Goal: Communication & Community: Ask a question

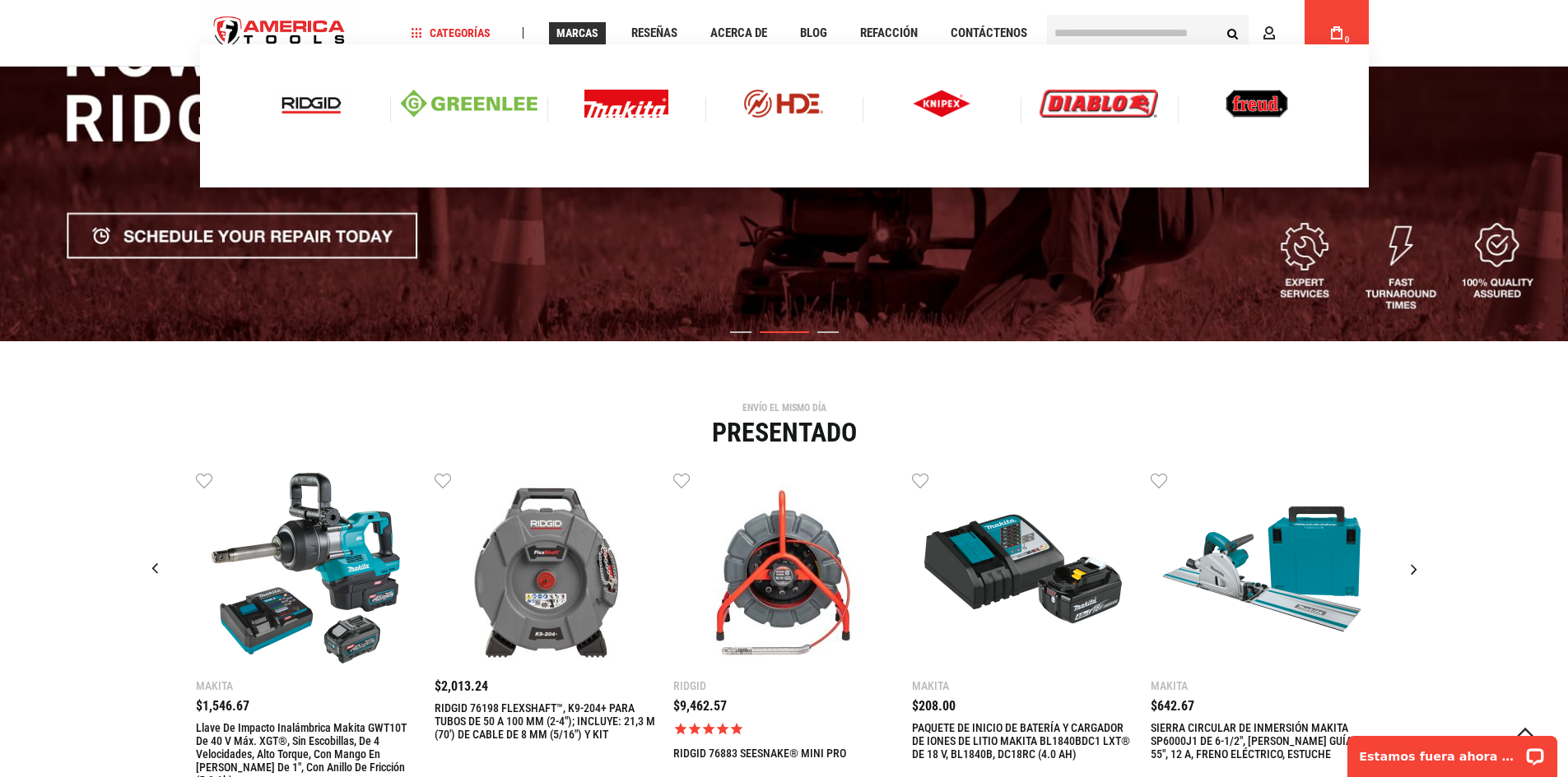
click at [293, 100] on img at bounding box center [312, 103] width 69 height 28
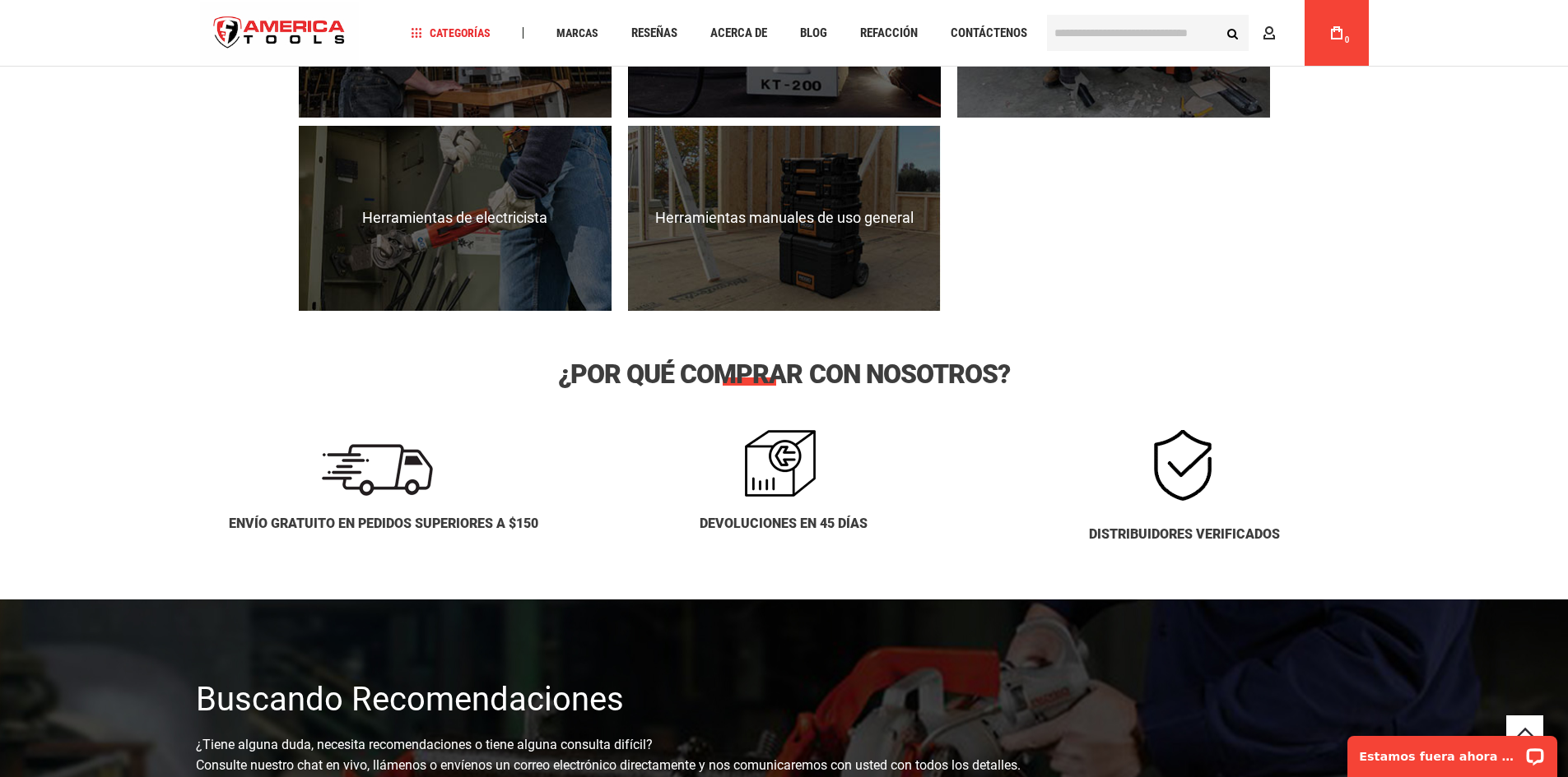
scroll to position [1974, 0]
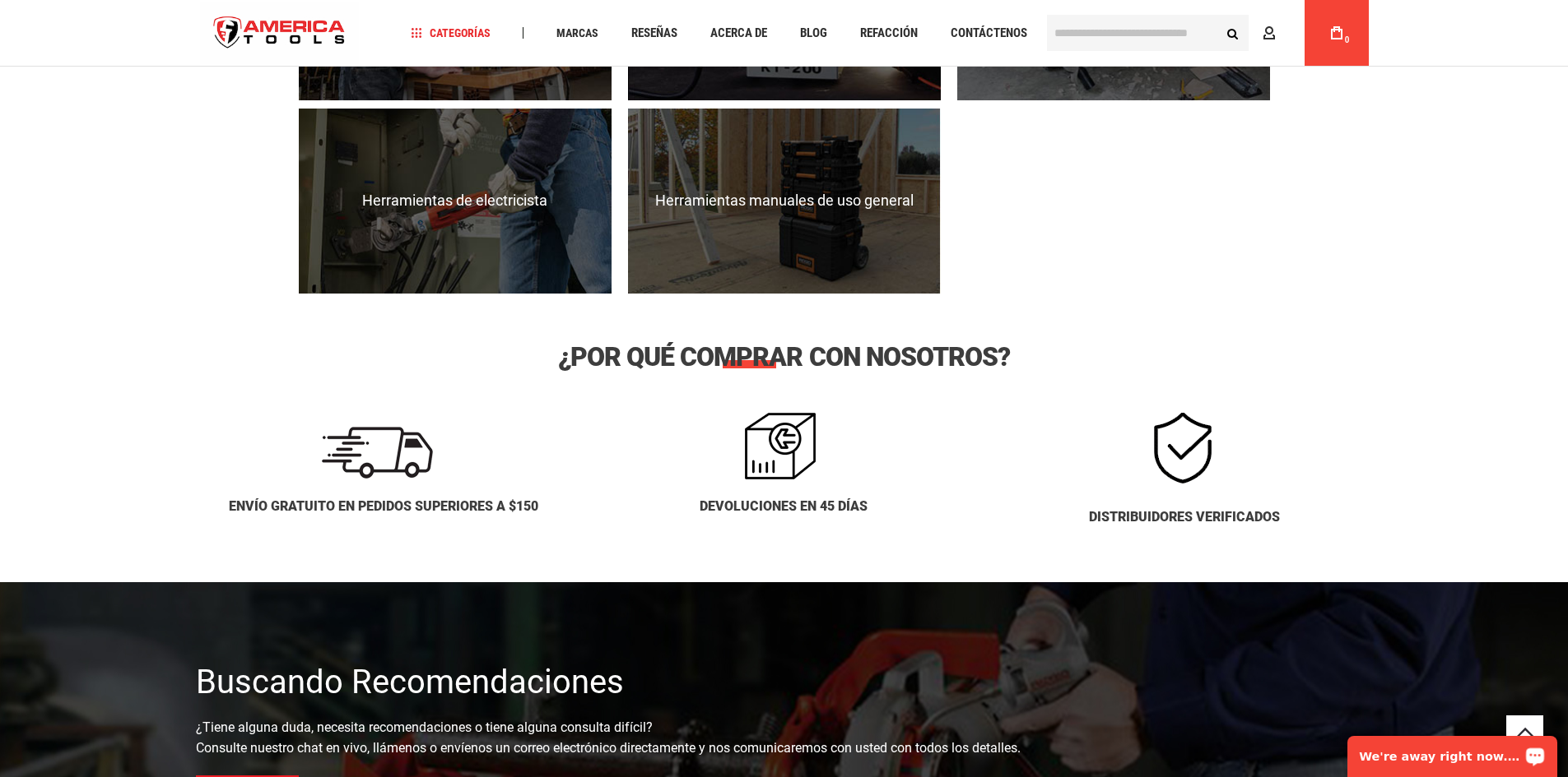
click at [1465, 759] on p "We're away right now. Please check back later!" at bounding box center [1441, 757] width 163 height 13
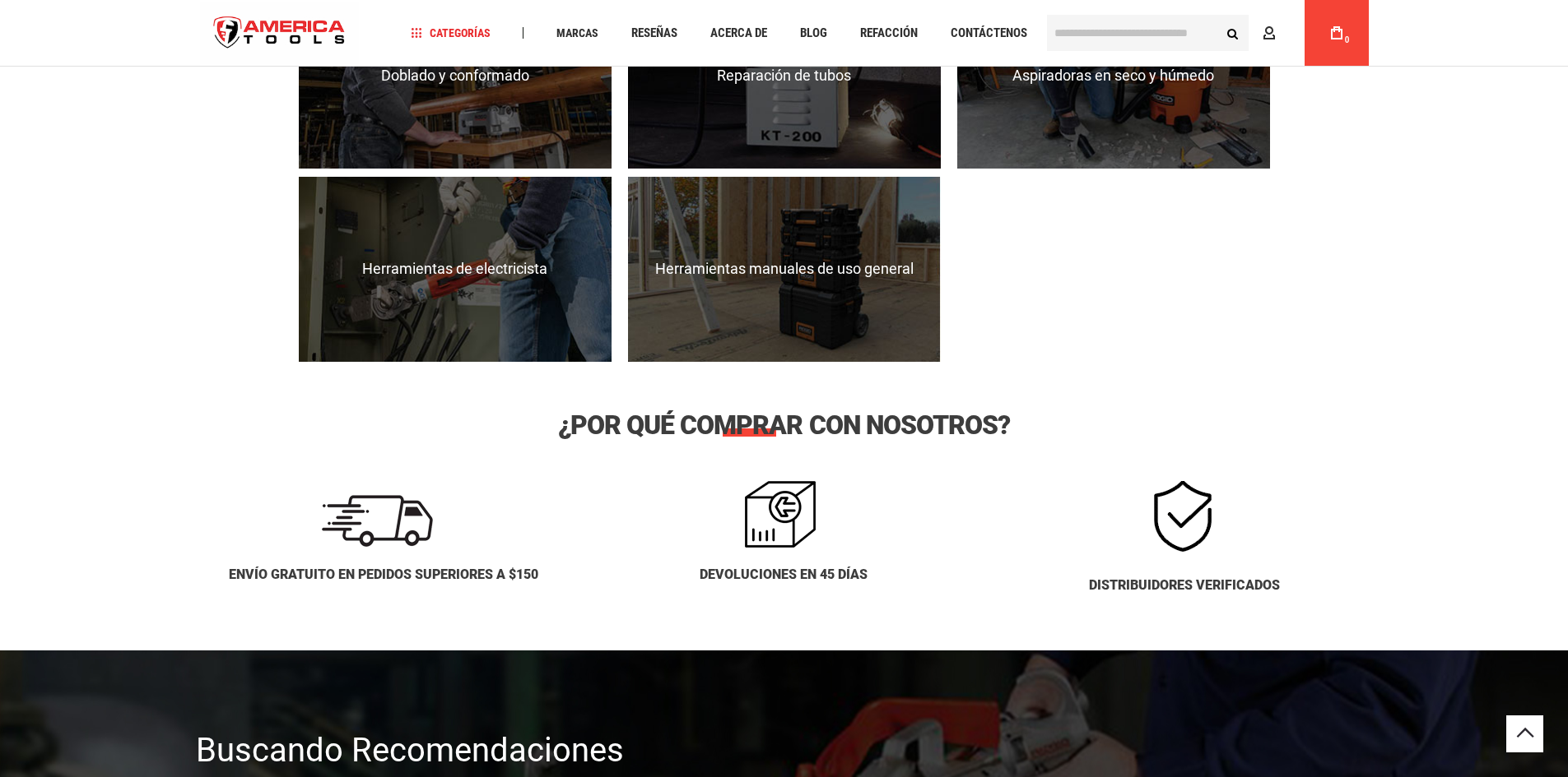
scroll to position [1727, 0]
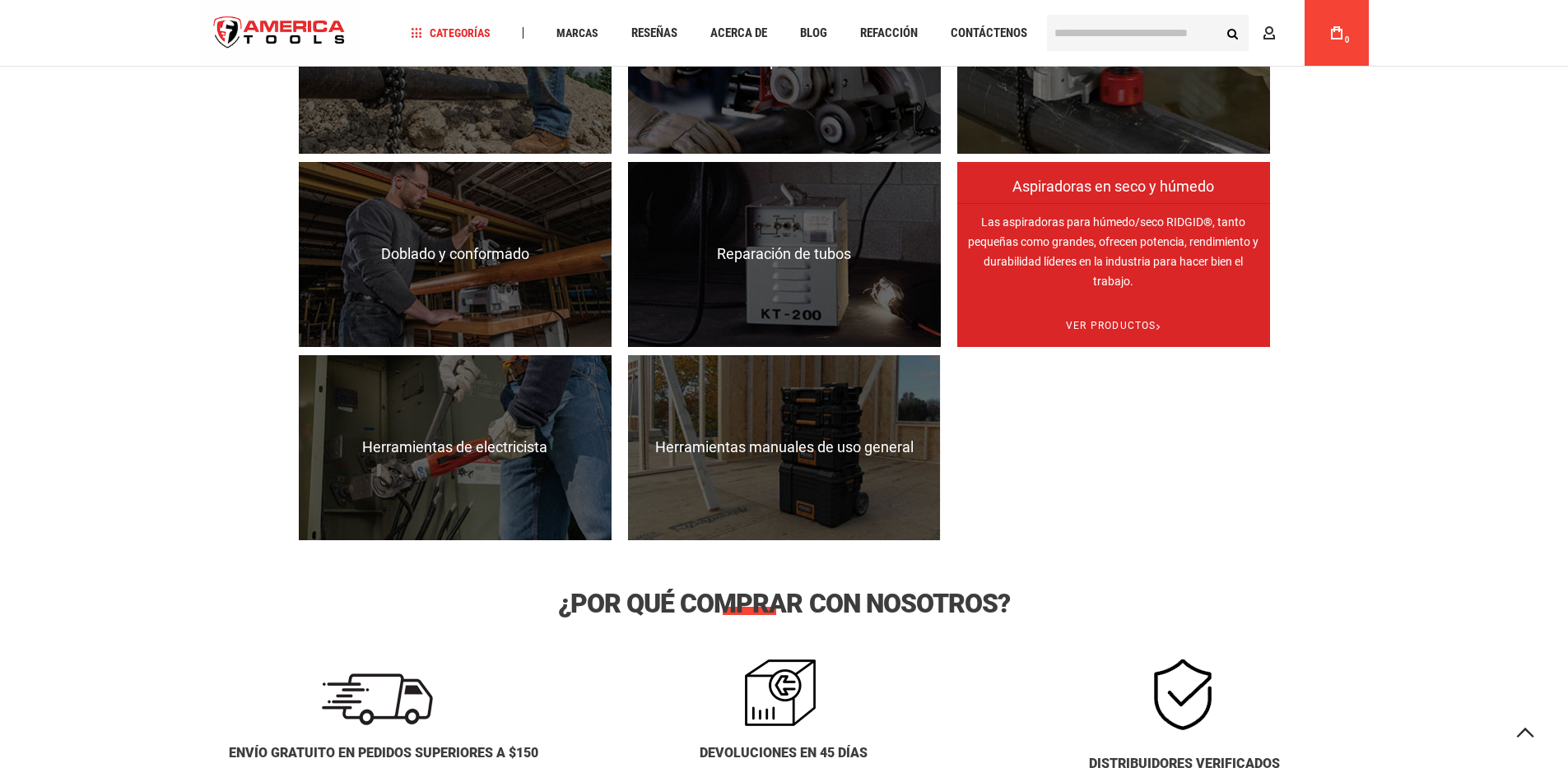
click at [1160, 332] on icon at bounding box center [1158, 327] width 4 height 42
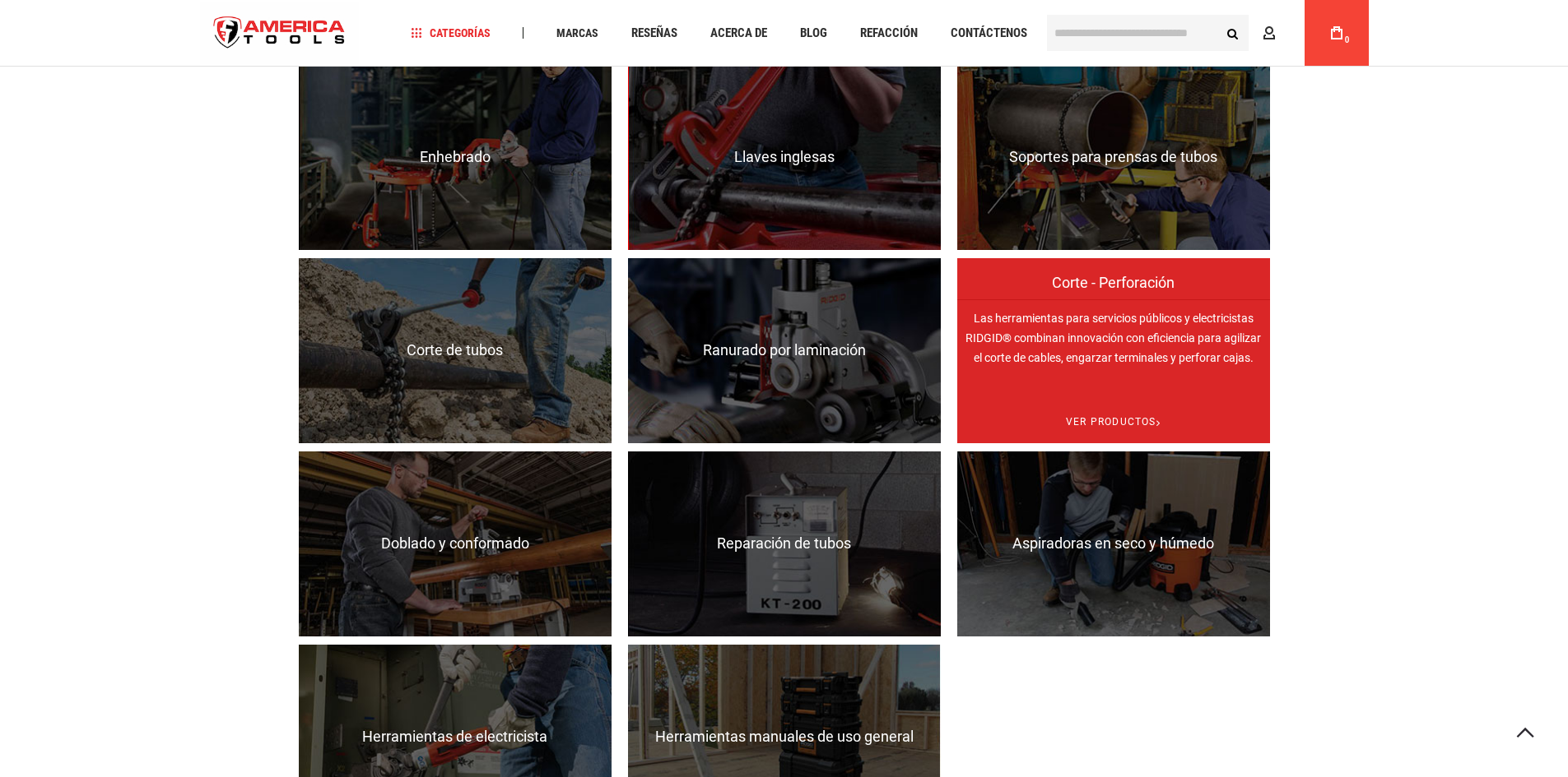
scroll to position [1398, 0]
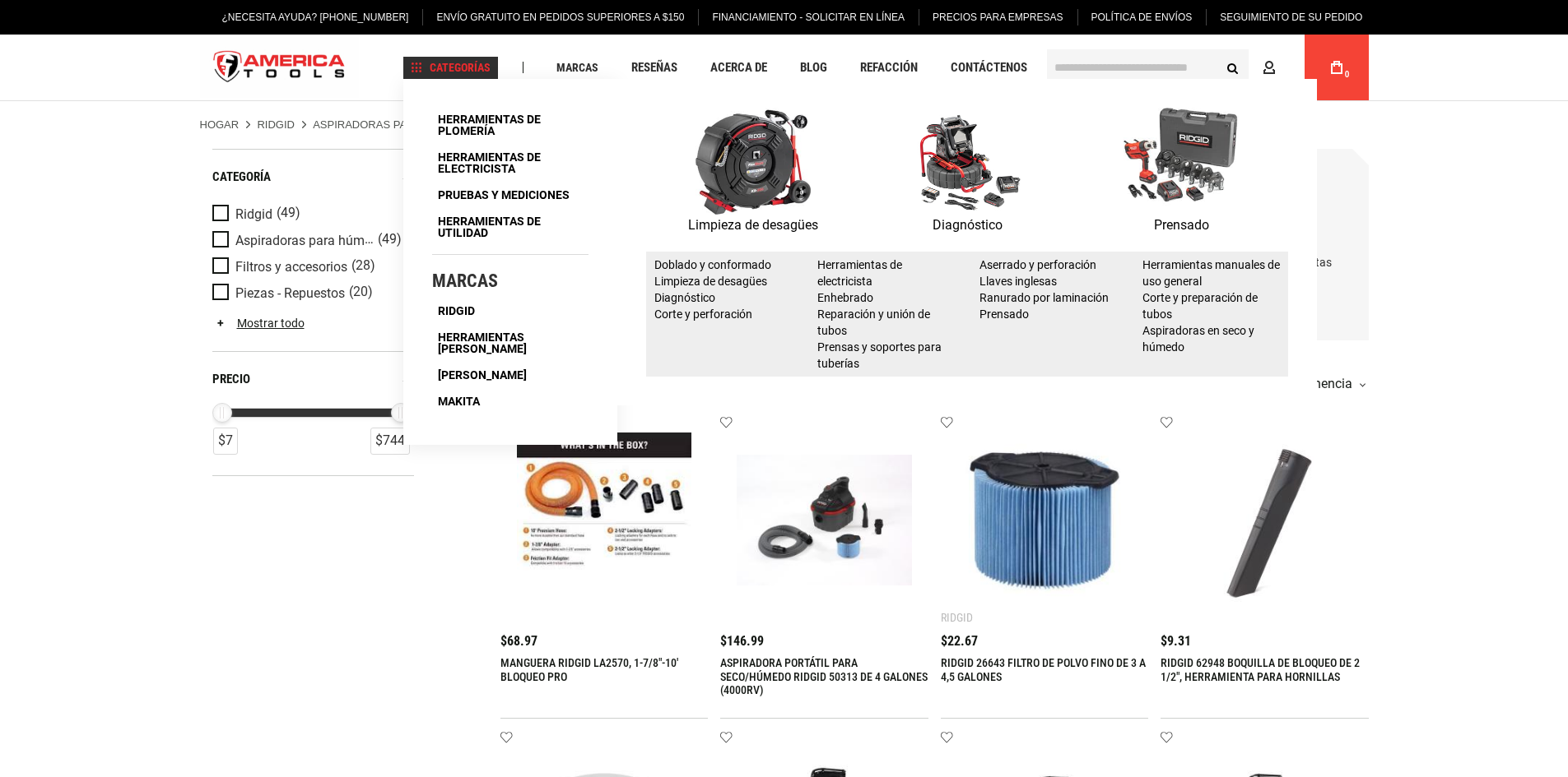
click at [491, 70] on font "Categorías" at bounding box center [460, 68] width 61 height 13
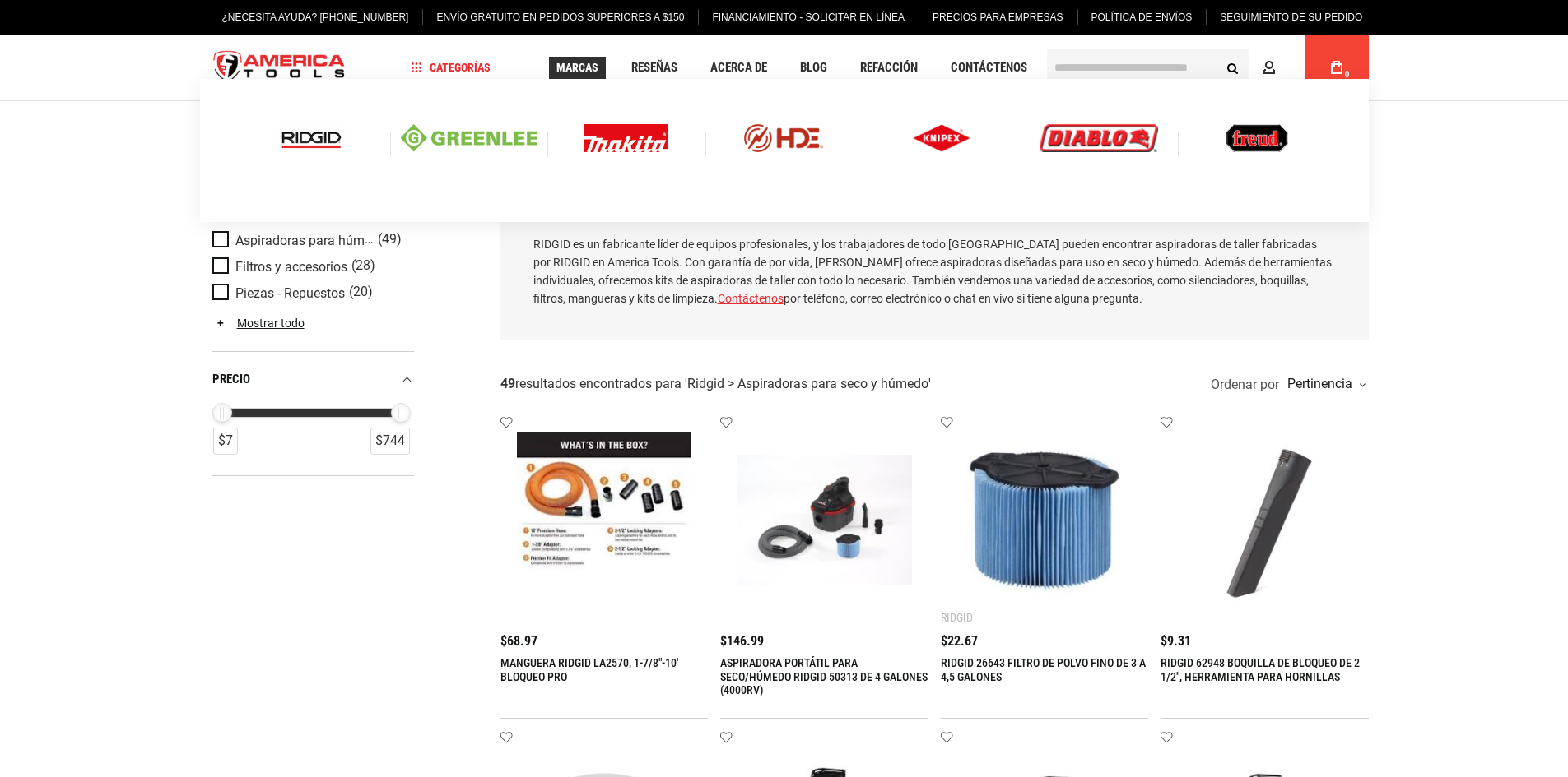
click at [582, 63] on font "Marcas" at bounding box center [577, 68] width 42 height 13
click at [791, 139] on img at bounding box center [783, 137] width 137 height 28
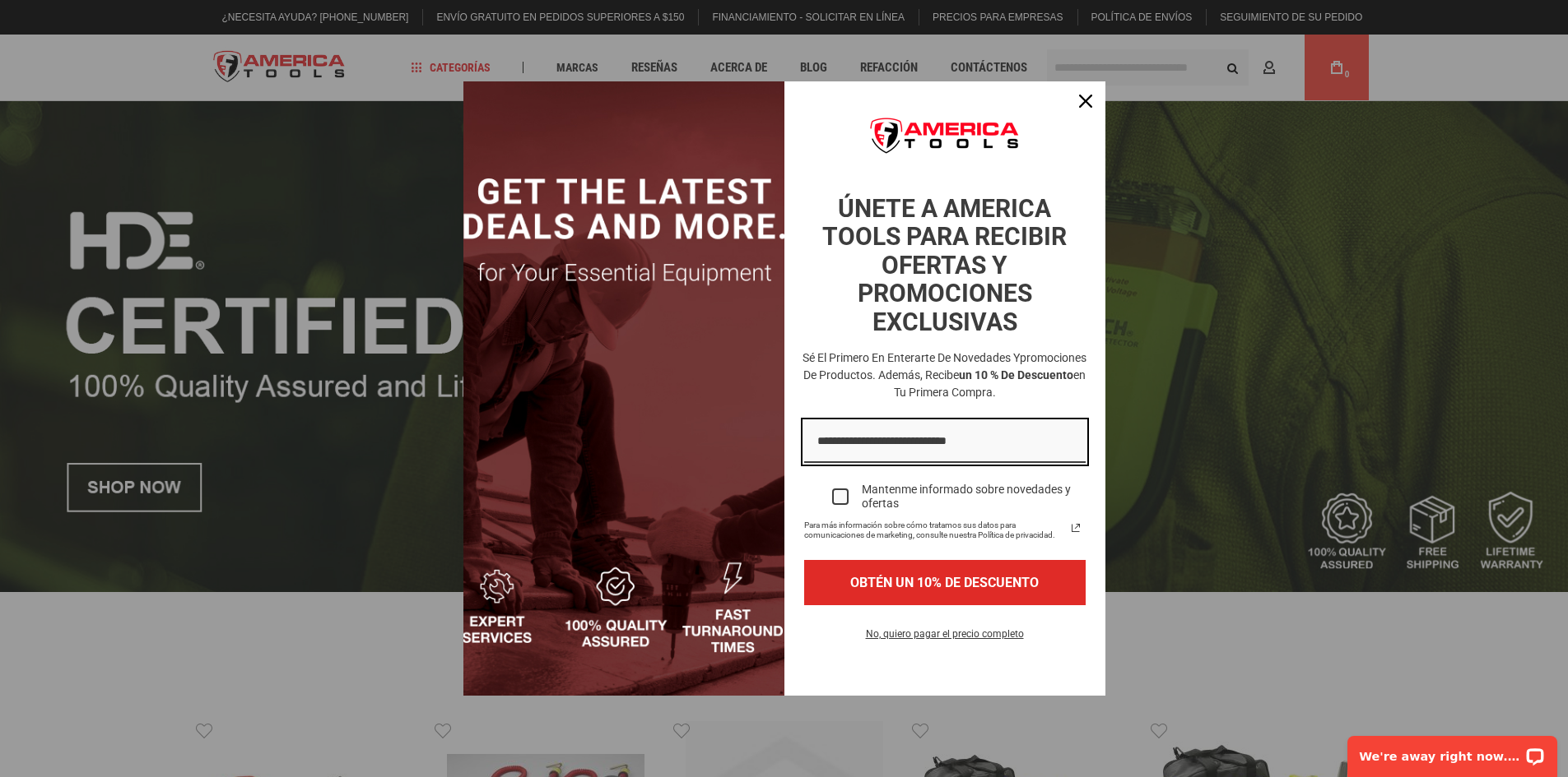
click at [916, 451] on input "Campo de correo electrónico" at bounding box center [945, 442] width 281 height 42
click at [882, 439] on input "**********" at bounding box center [945, 442] width 281 height 42
type input "**********"
click at [1085, 108] on div "Cerca" at bounding box center [1085, 100] width 26 height 26
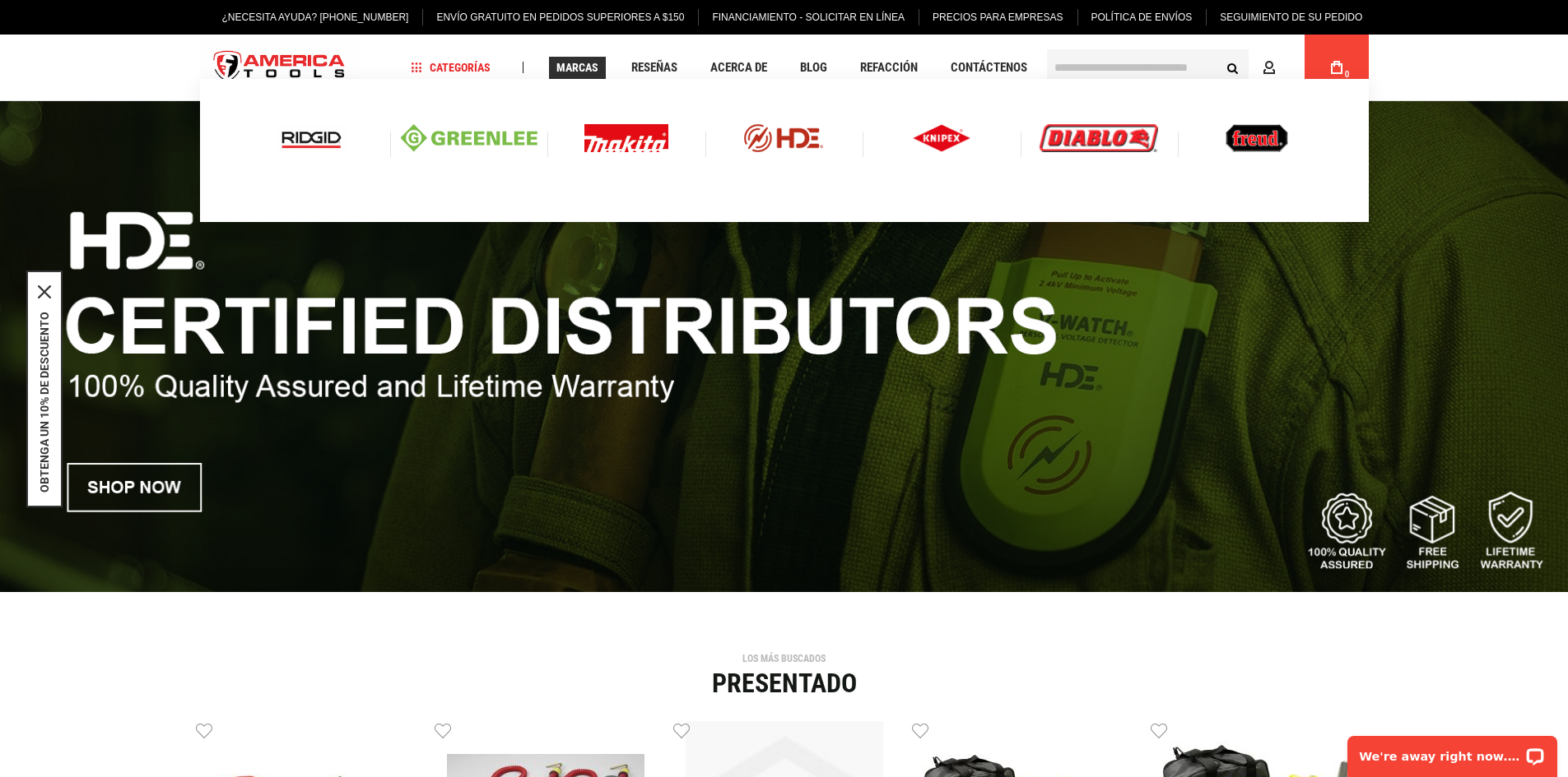
click at [939, 142] on img at bounding box center [941, 137] width 58 height 28
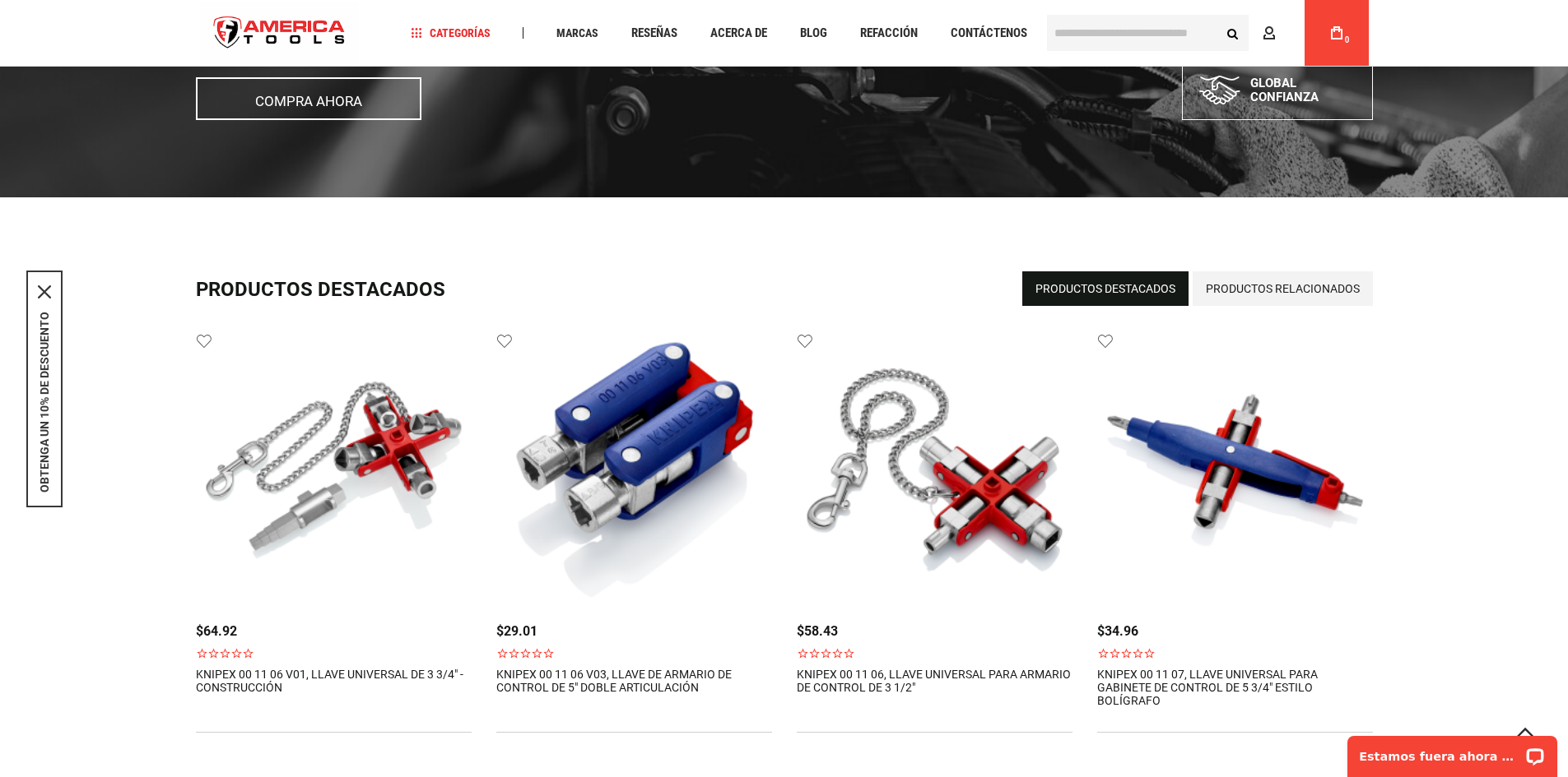
scroll to position [270, 0]
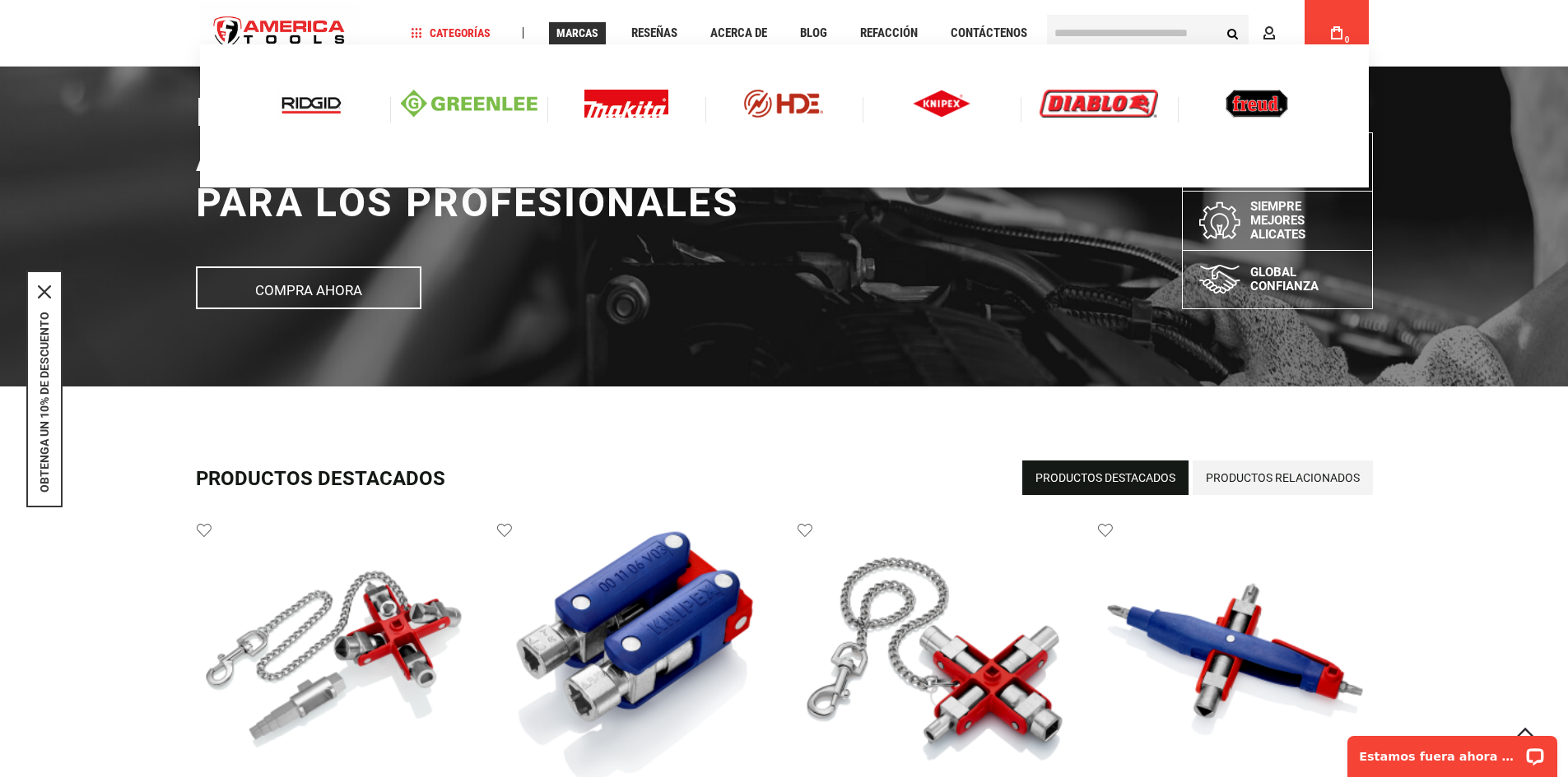
click at [515, 110] on img at bounding box center [468, 103] width 137 height 28
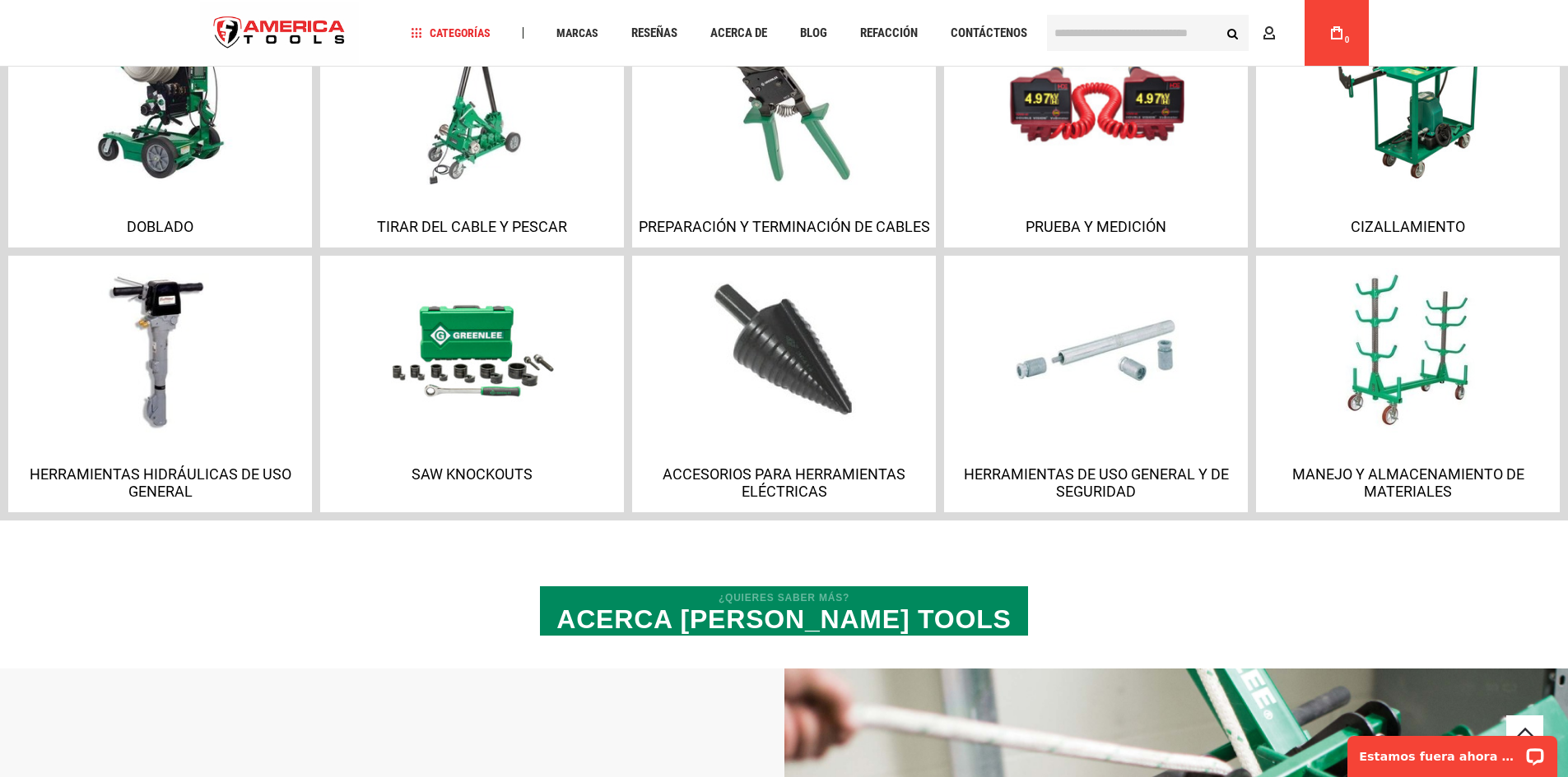
scroll to position [1234, 0]
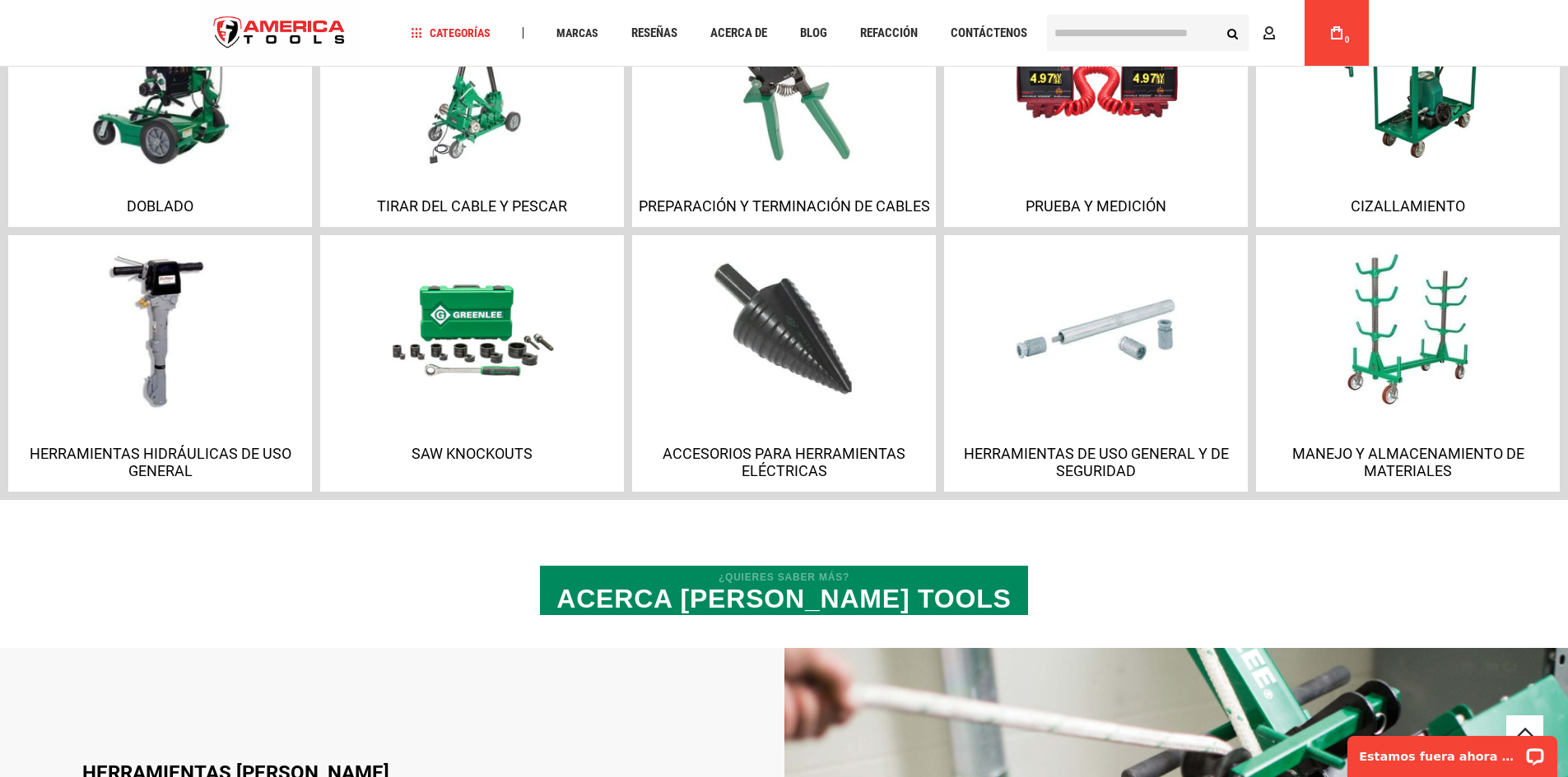
click at [199, 176] on link "Doblado" at bounding box center [160, 107] width 304 height 239
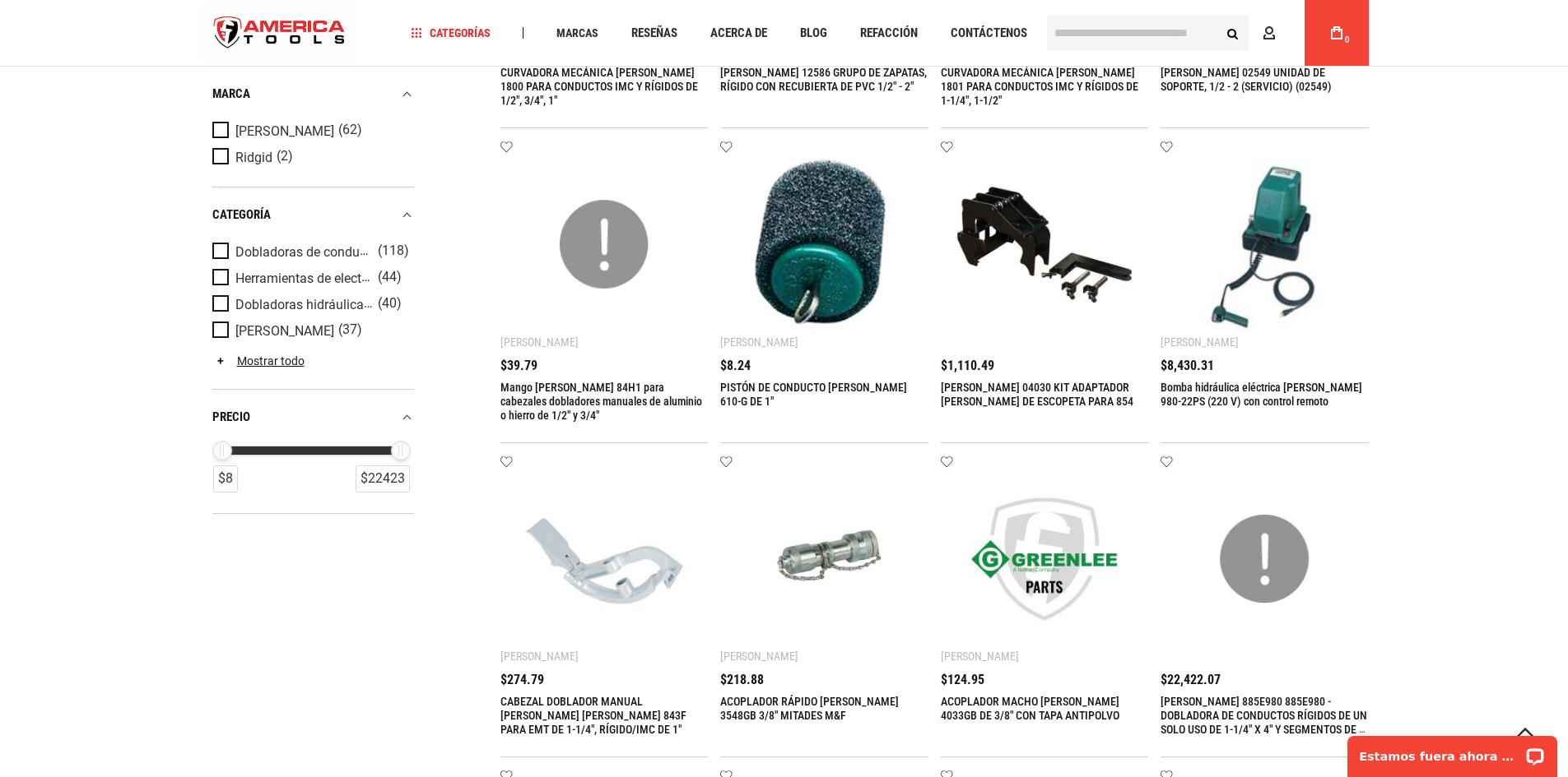
scroll to position [493, 0]
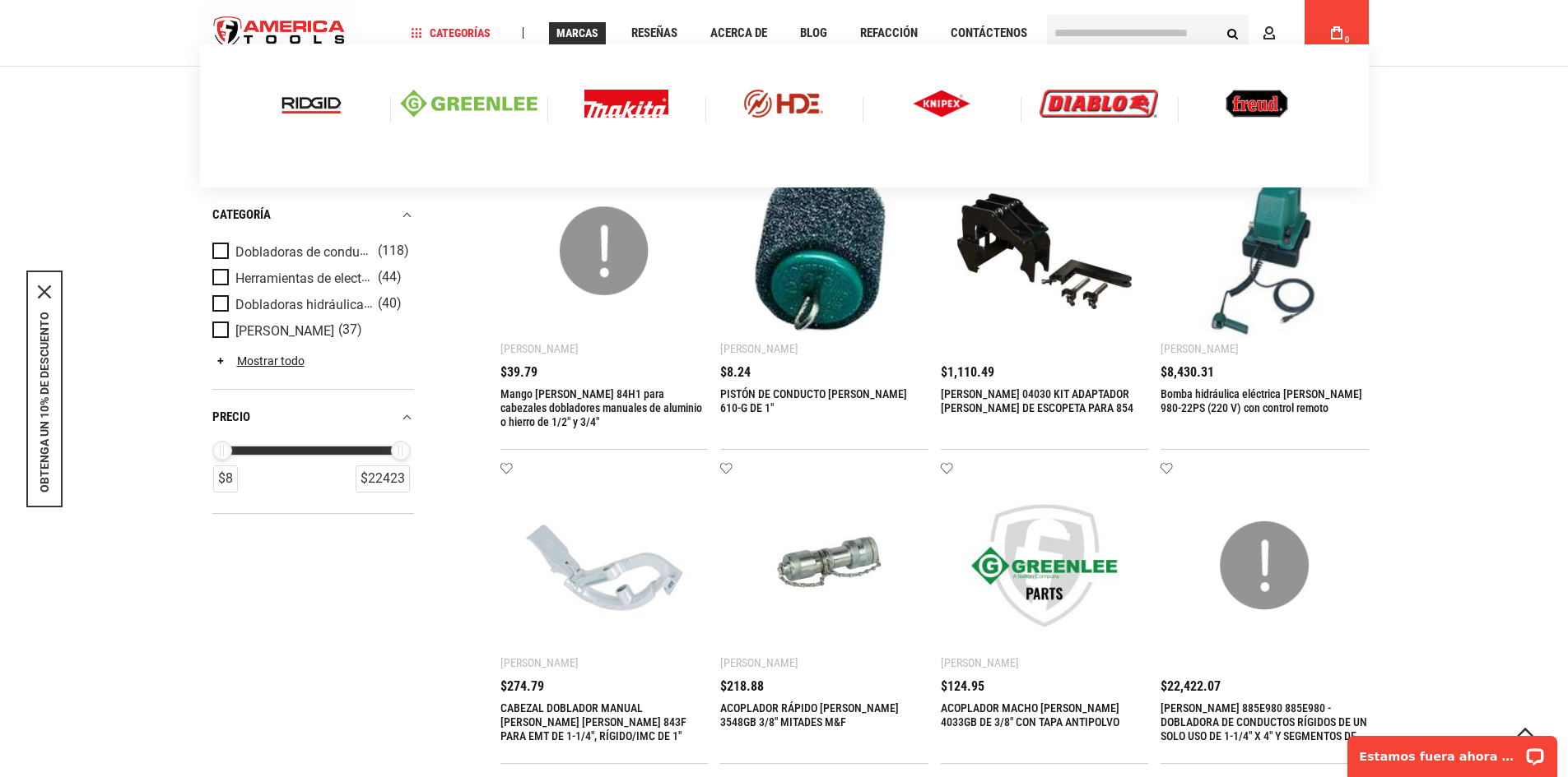
click at [1090, 100] on img at bounding box center [1098, 103] width 118 height 28
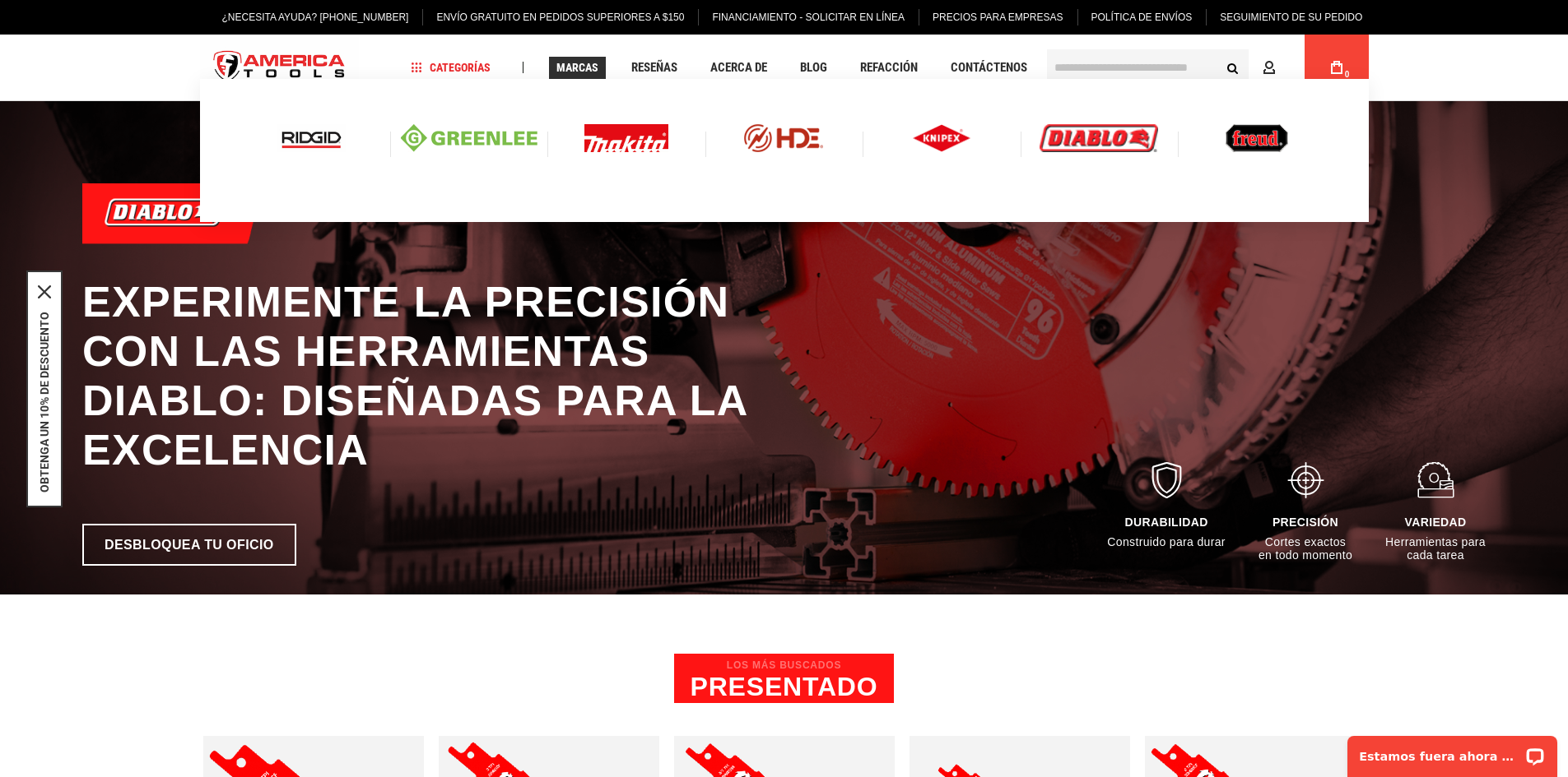
click at [1261, 130] on img at bounding box center [1256, 137] width 63 height 28
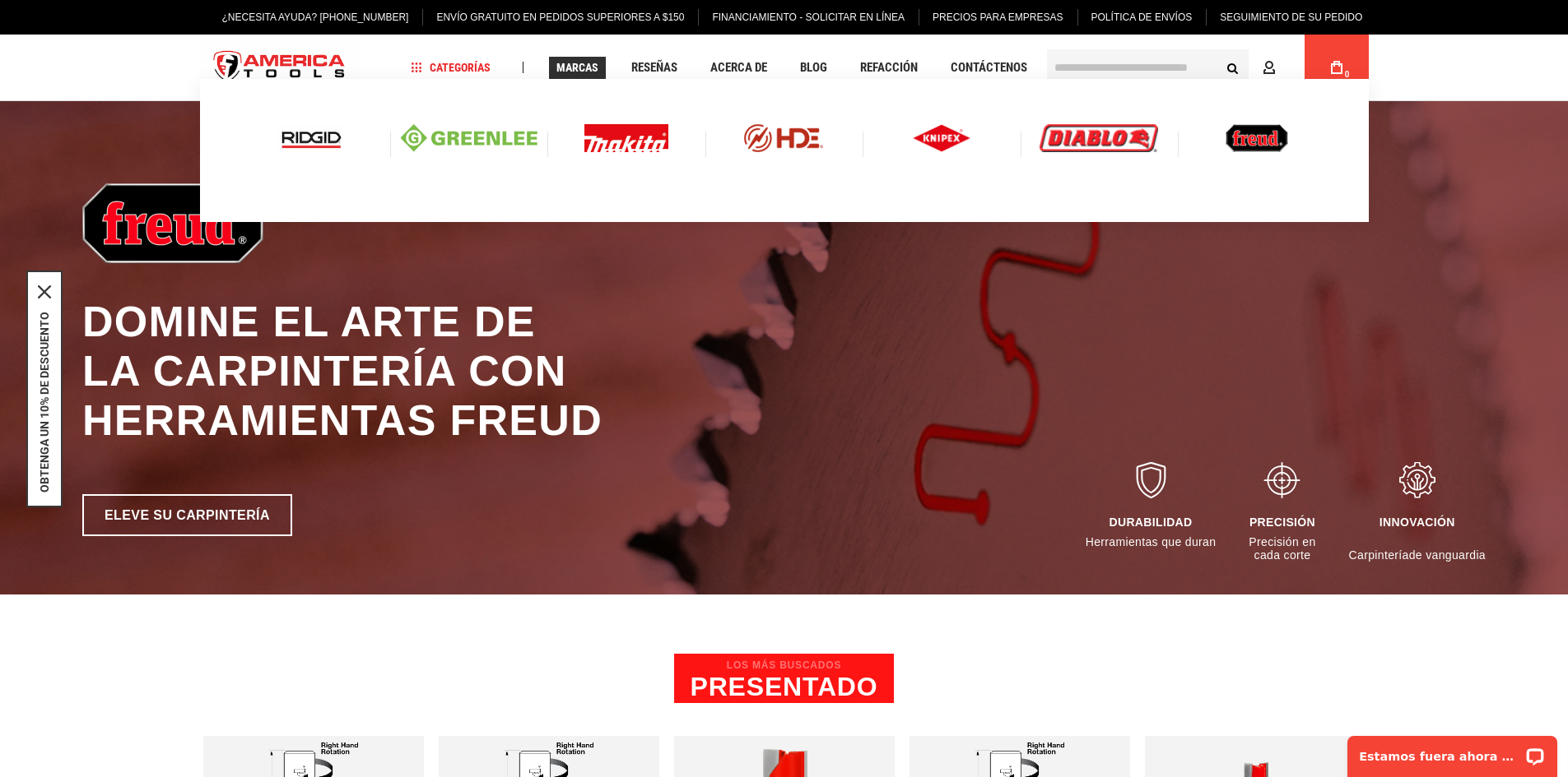
click at [312, 147] on img at bounding box center [312, 137] width 69 height 28
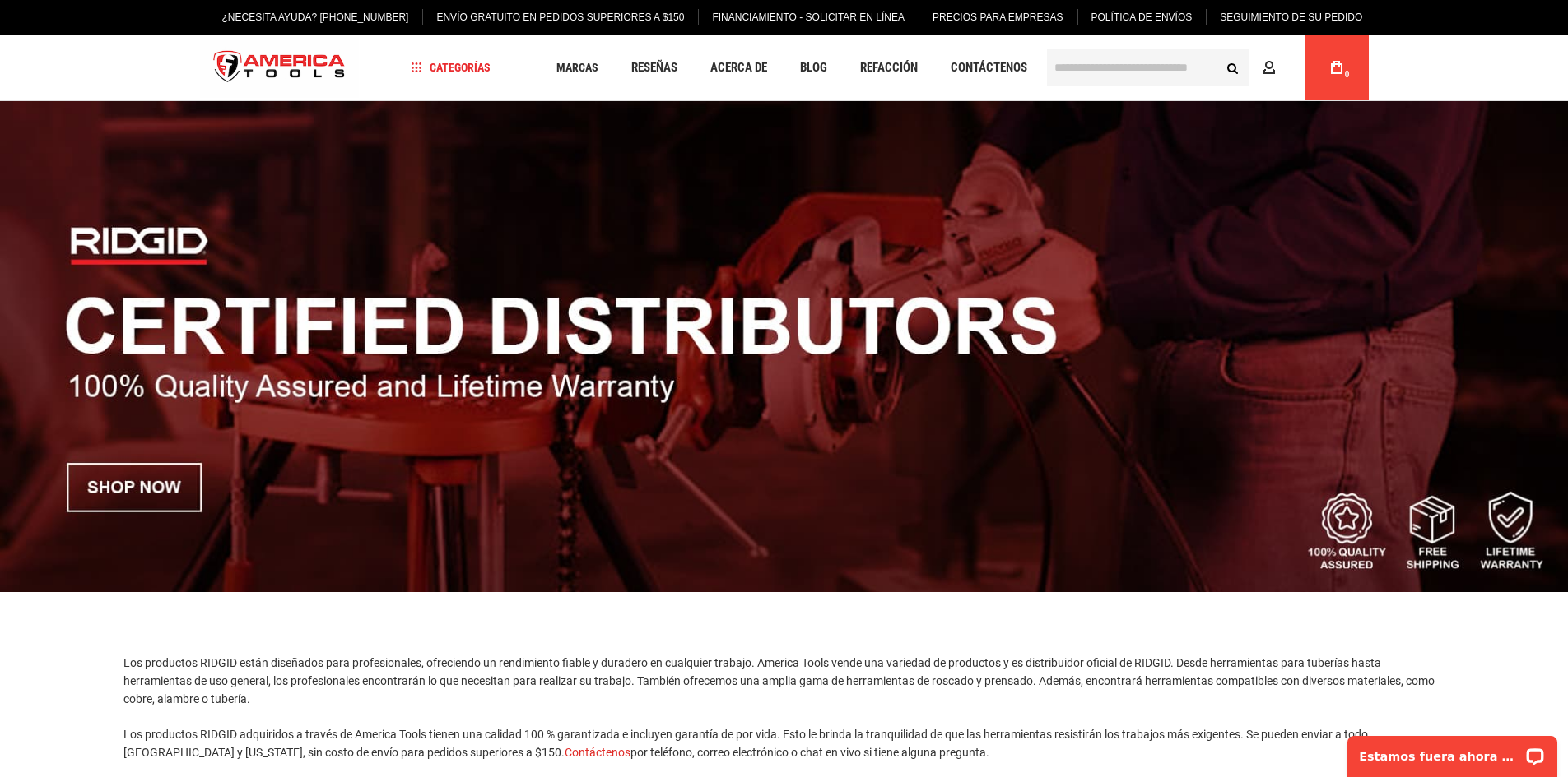
click at [346, 15] on font "¿Necesita ayuda? [PHONE_NUMBER]" at bounding box center [315, 18] width 187 height 12
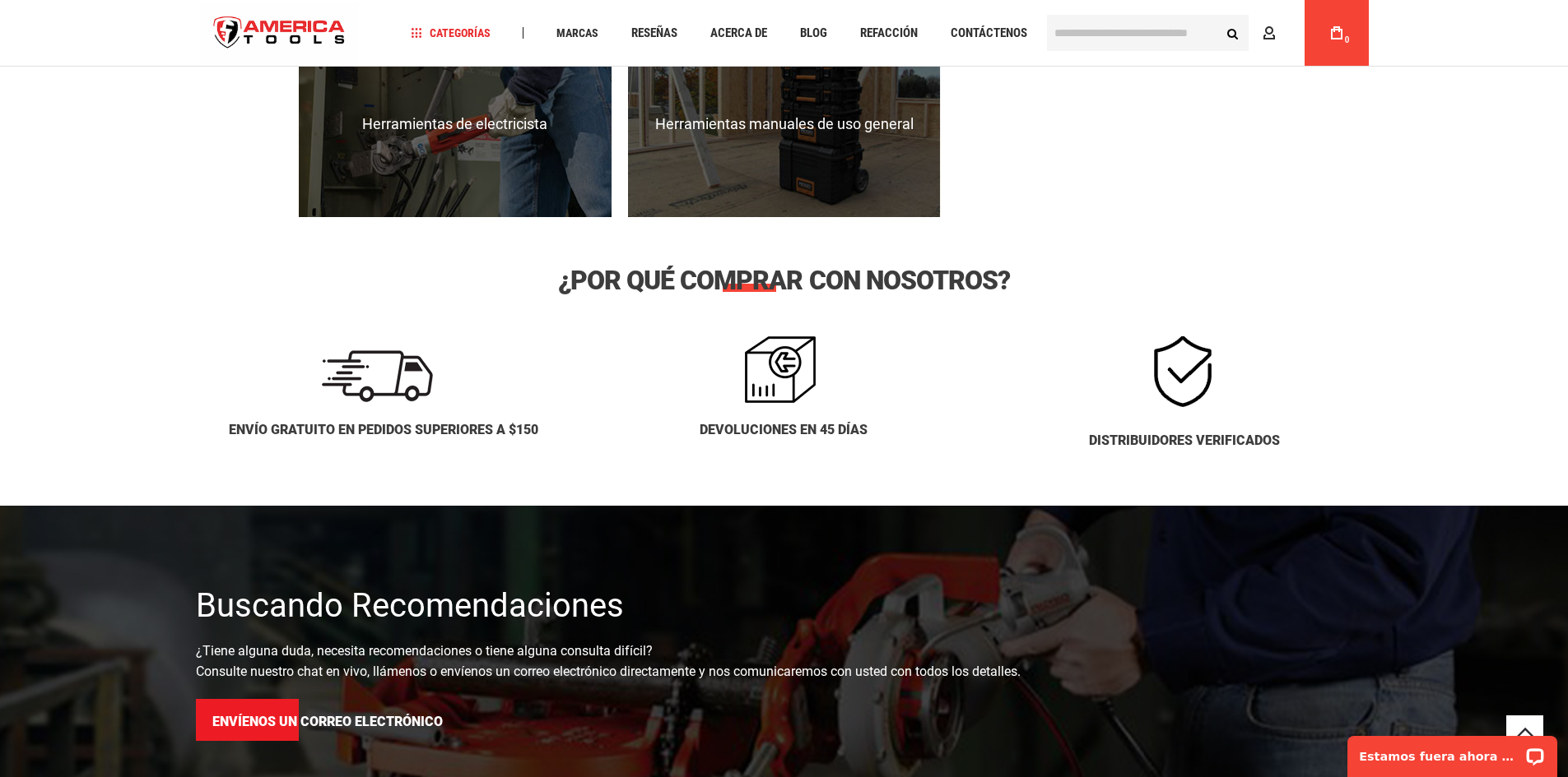
scroll to position [2221, 0]
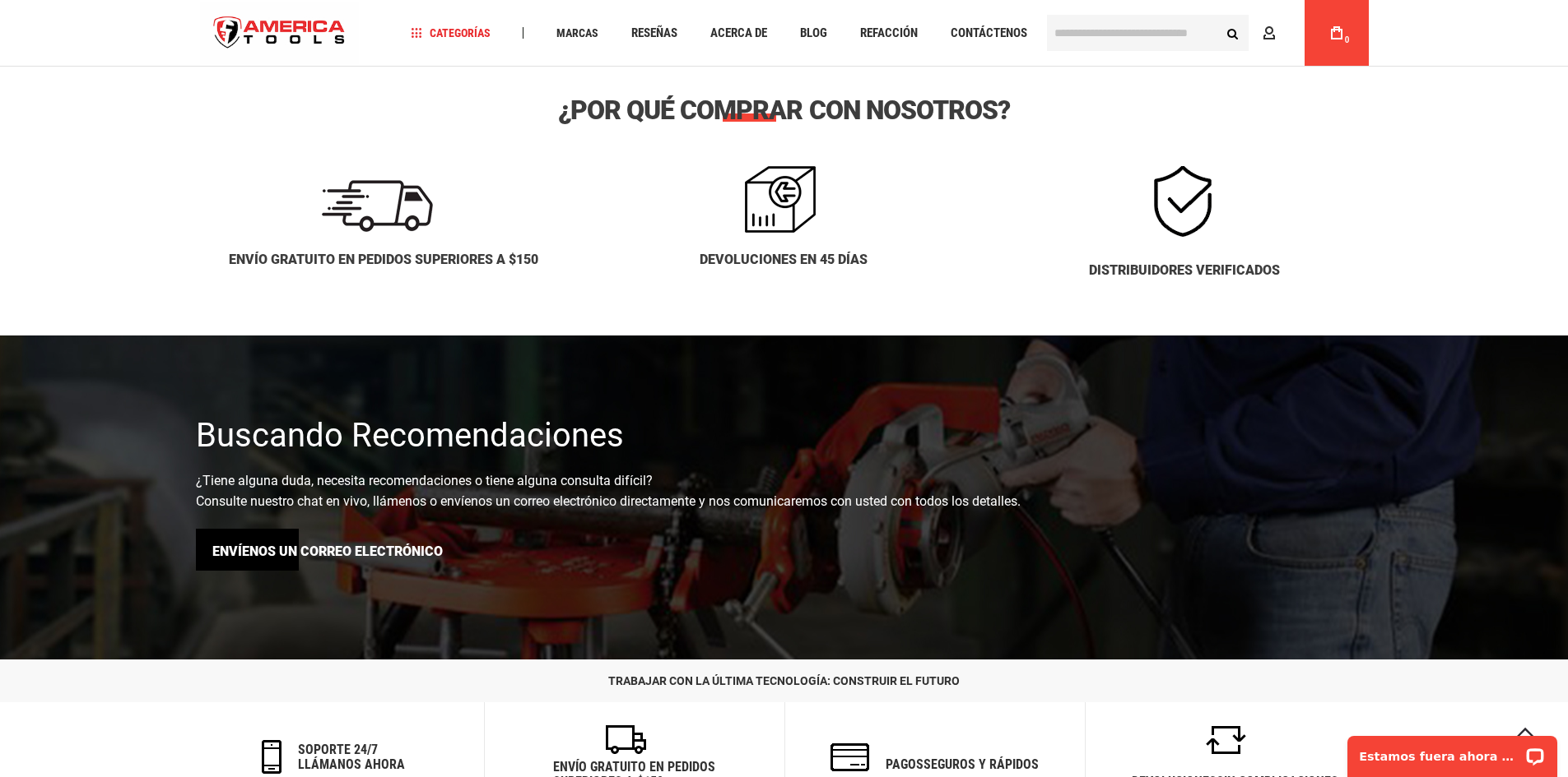
click at [266, 548] on font "Envíenos un correo electrónico" at bounding box center [327, 551] width 230 height 16
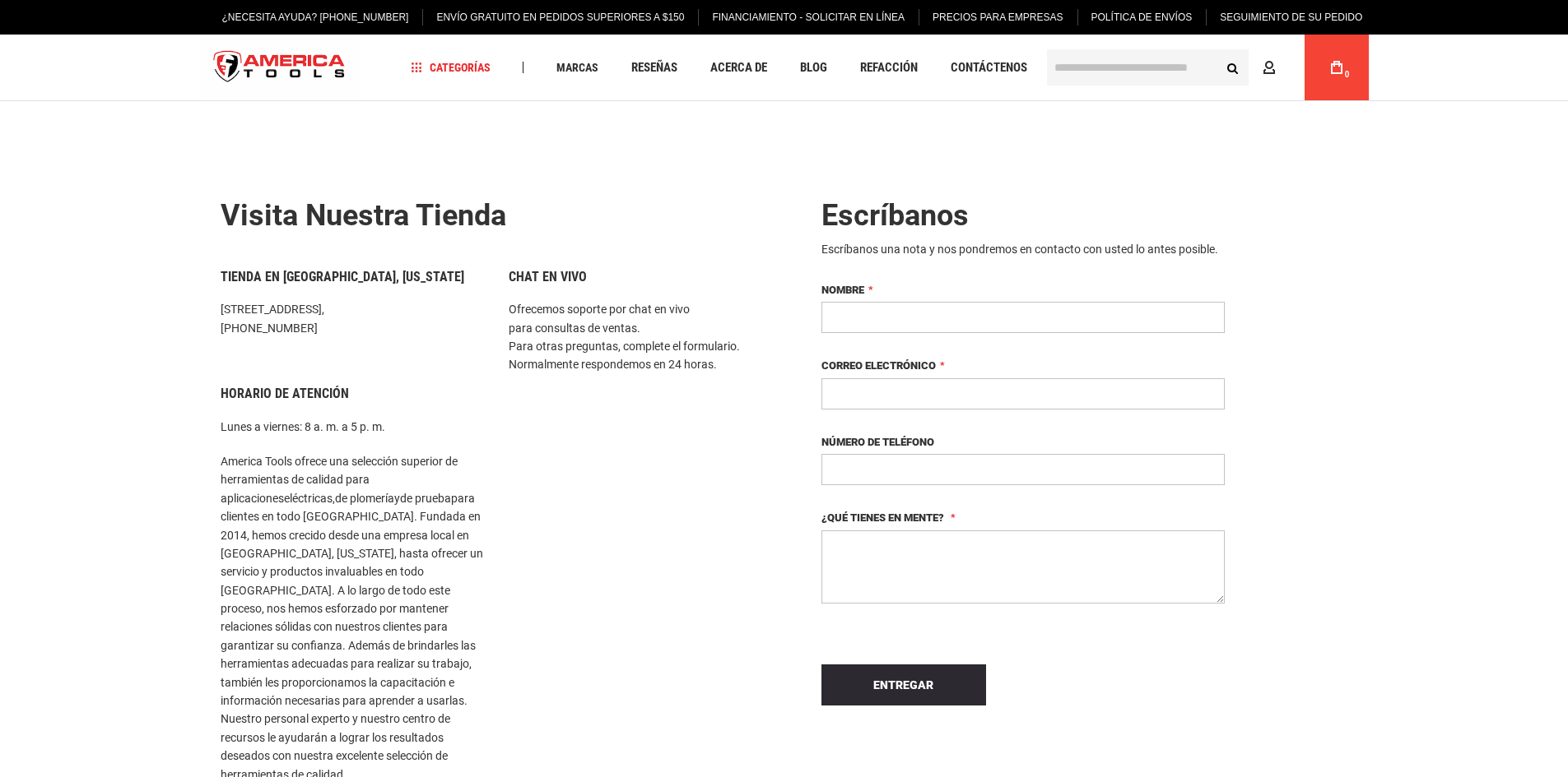
click at [914, 322] on input "Nombre" at bounding box center [1023, 317] width 403 height 31
click at [1079, 306] on input "Nombre" at bounding box center [1023, 317] width 403 height 31
click at [849, 321] on input "Nombre" at bounding box center [1023, 317] width 403 height 31
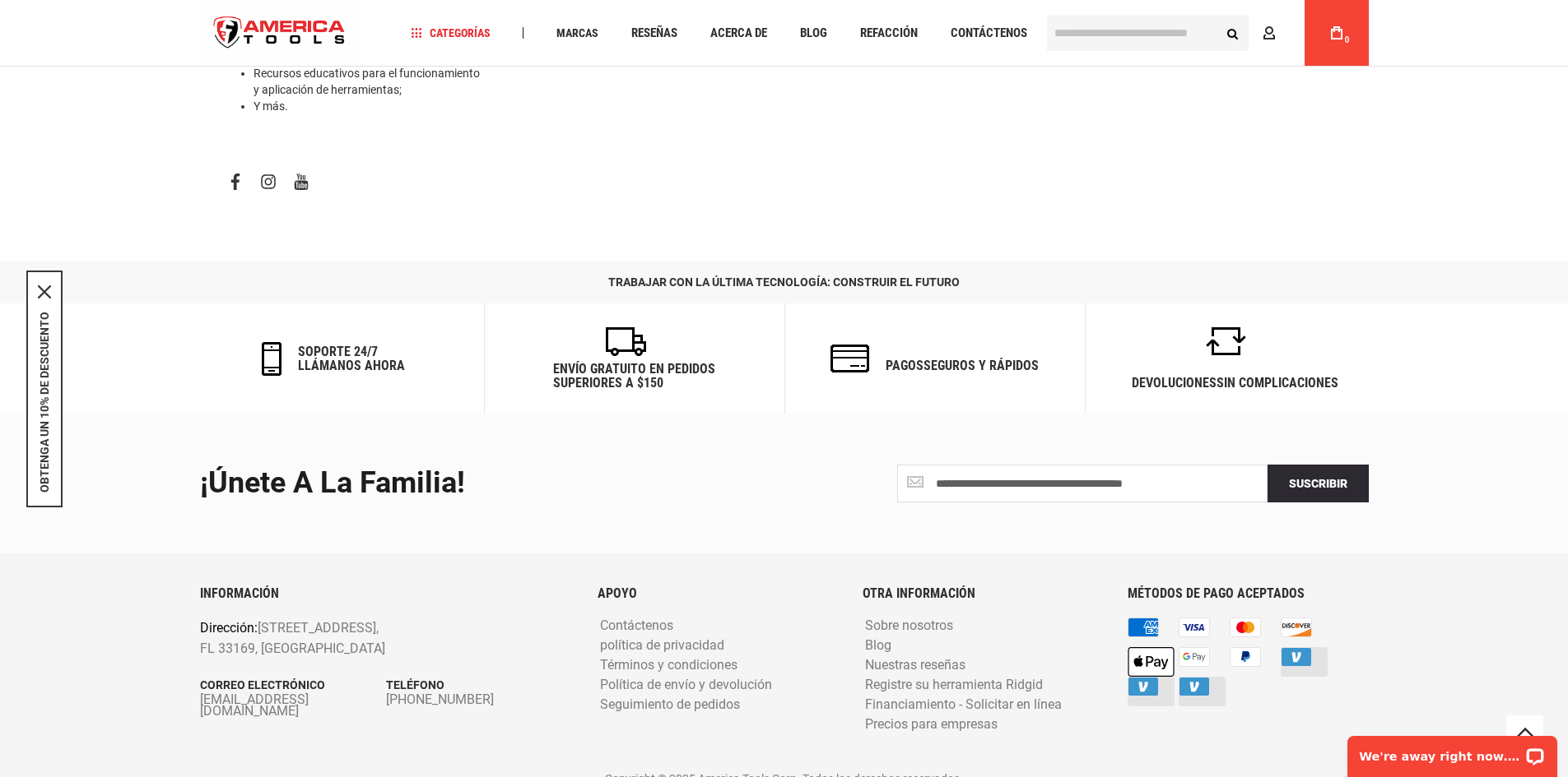
scroll to position [836, 0]
click at [425, 691] on font "[PHONE_NUMBER]" at bounding box center [440, 698] width 108 height 16
click at [998, 34] on font "Contáctenos" at bounding box center [988, 33] width 76 height 15
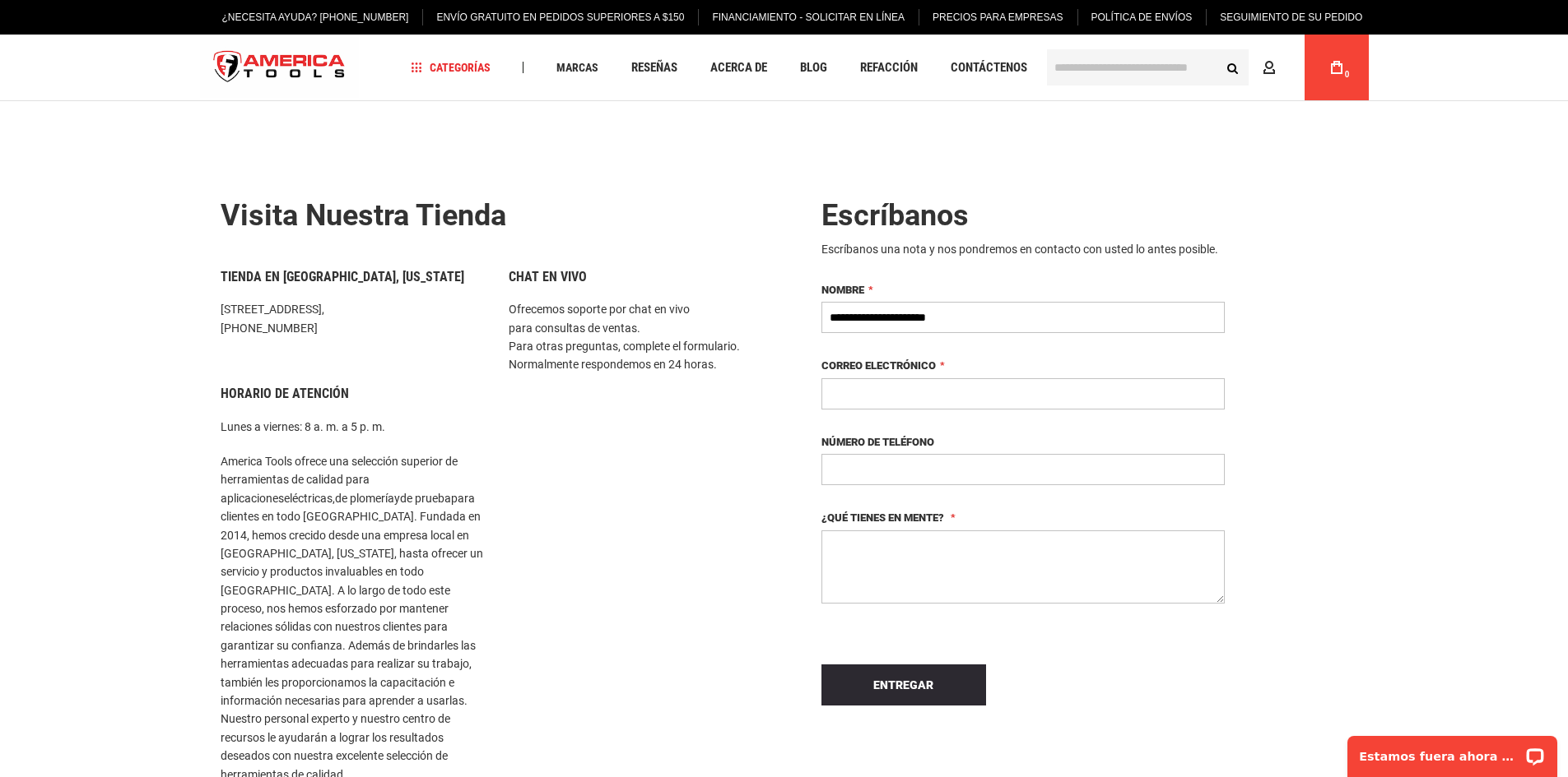
click at [1014, 319] on input "**********" at bounding box center [1023, 317] width 403 height 31
type input "**********"
click at [956, 391] on input "Correo electrónico" at bounding box center [1023, 394] width 403 height 31
type input "**********"
click at [865, 475] on input "Número de teléfono" at bounding box center [1023, 469] width 403 height 31
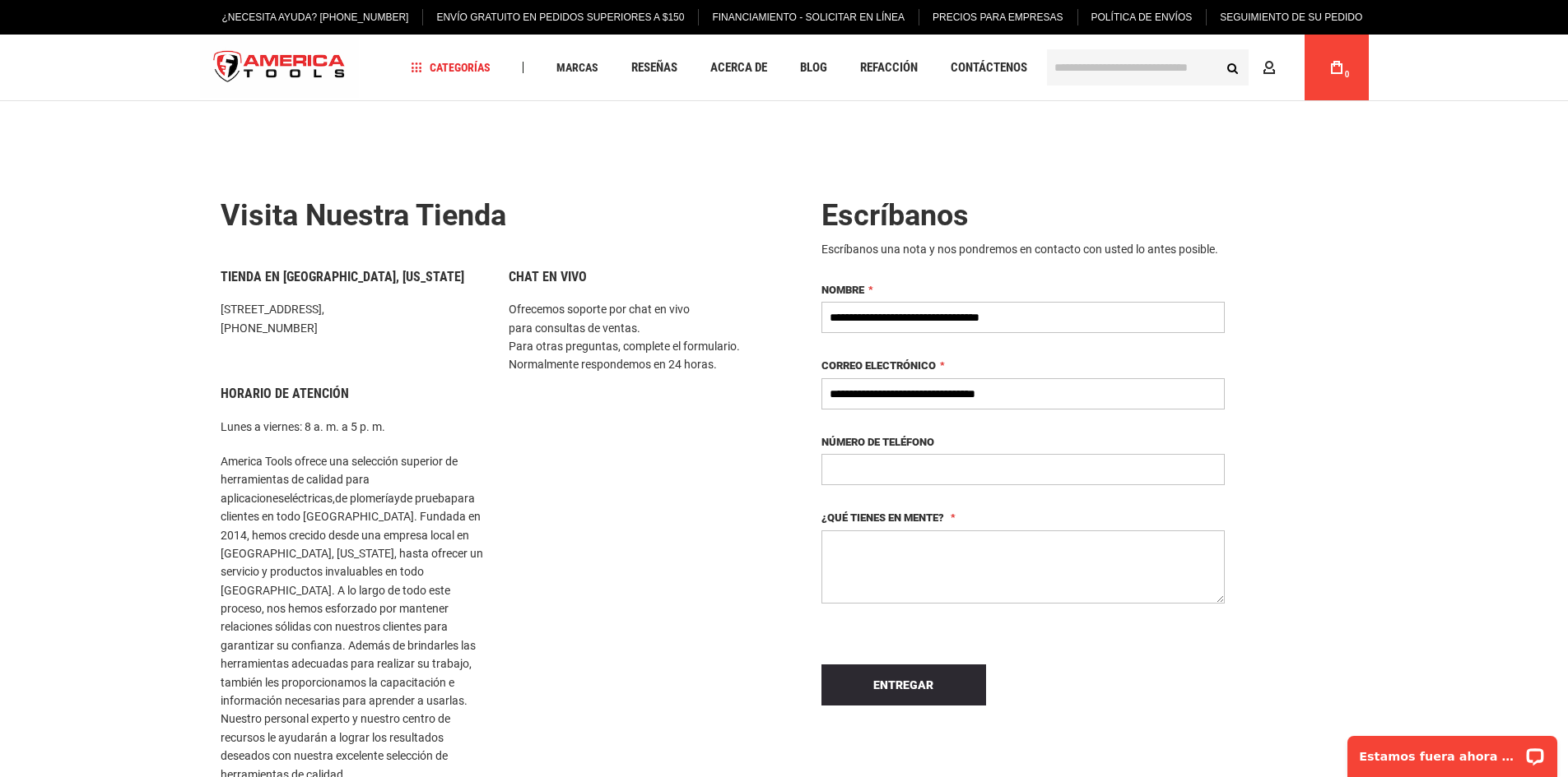
type input "**********"
click at [861, 553] on textarea "¿Qué tienes en mente?" at bounding box center [1023, 567] width 403 height 73
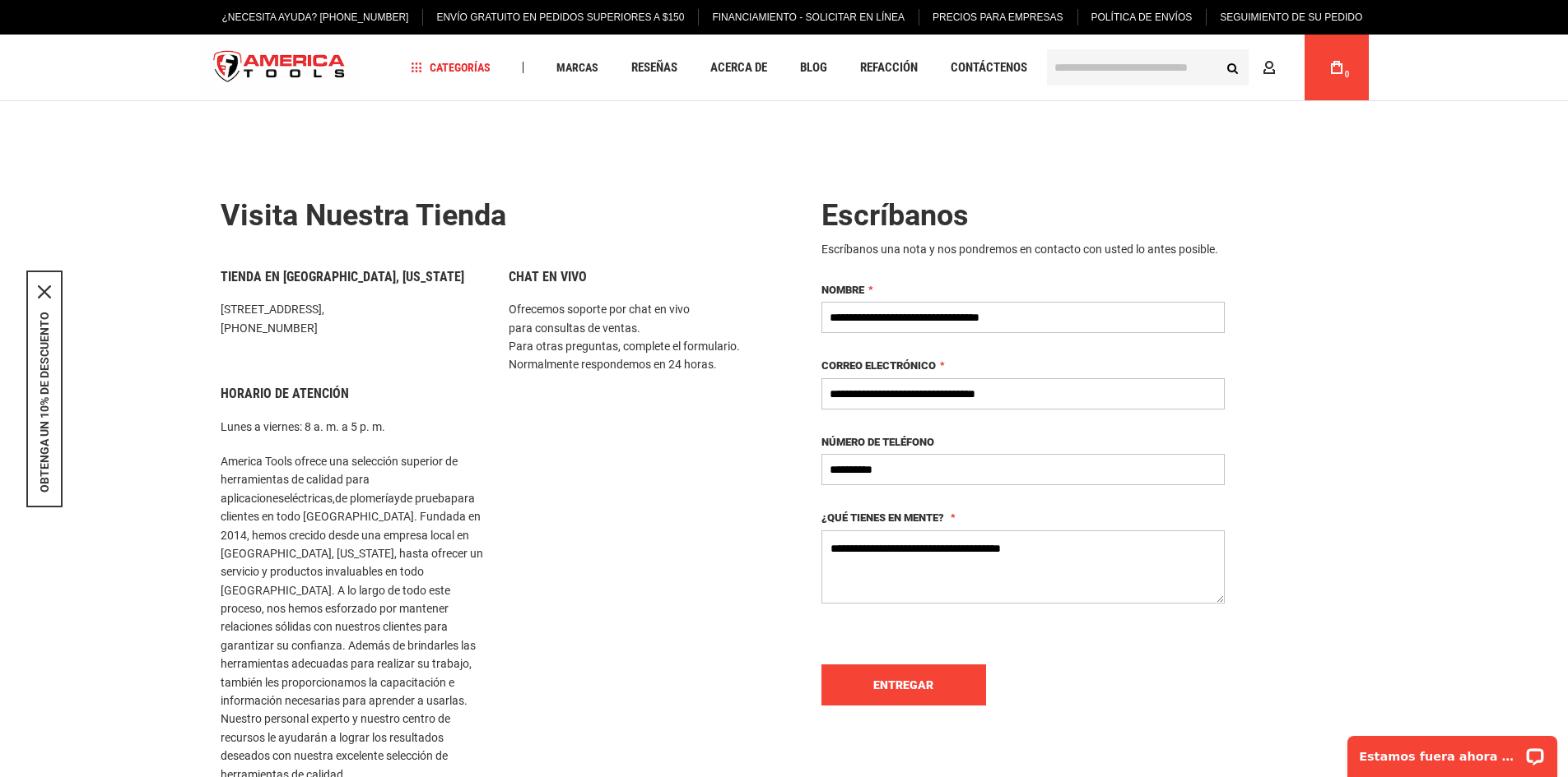
type textarea "**********"
click at [916, 682] on font "Entregar" at bounding box center [903, 686] width 60 height 13
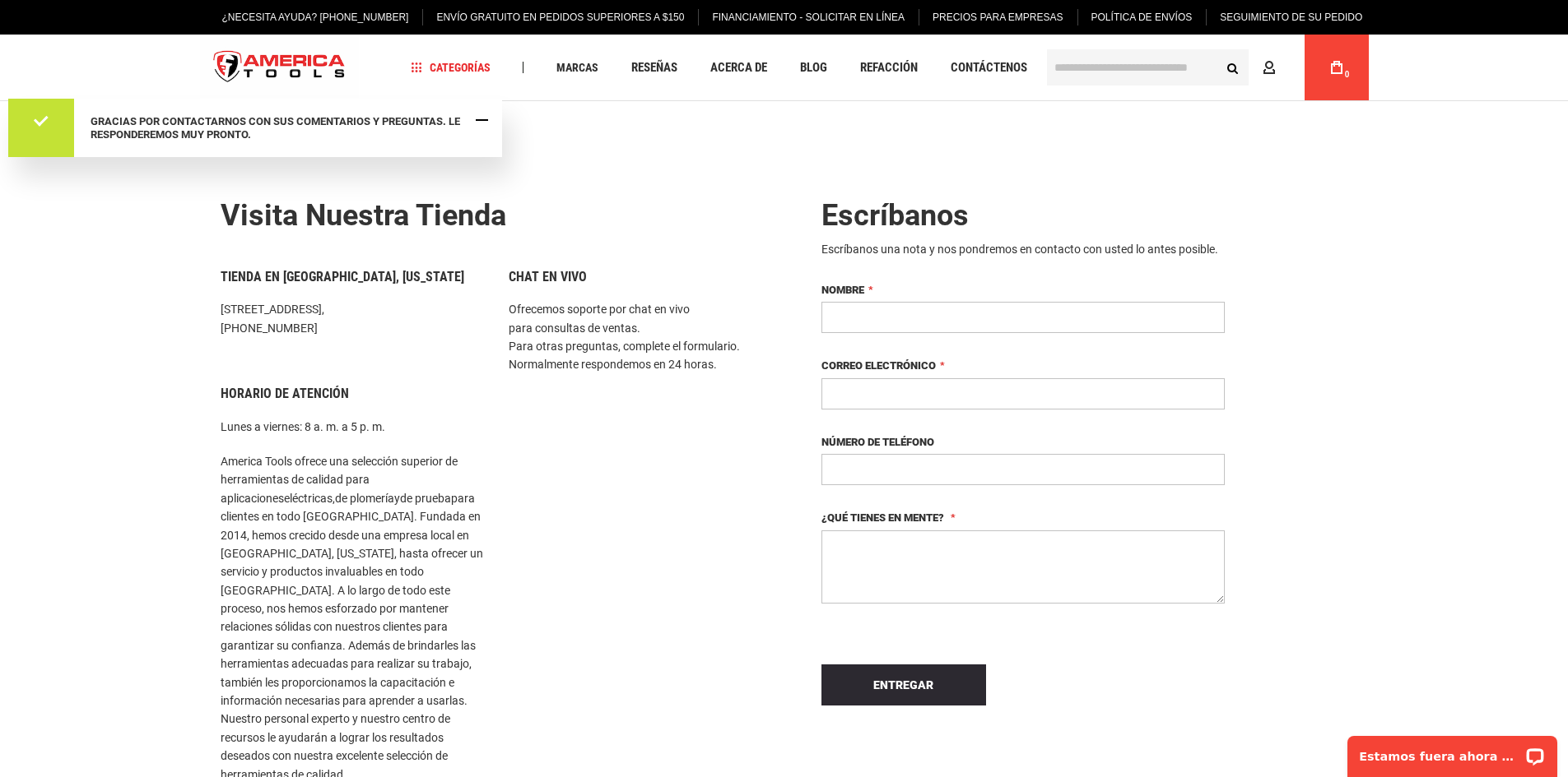
click at [485, 126] on span "Cerrar mensaje" at bounding box center [482, 120] width 13 height 13
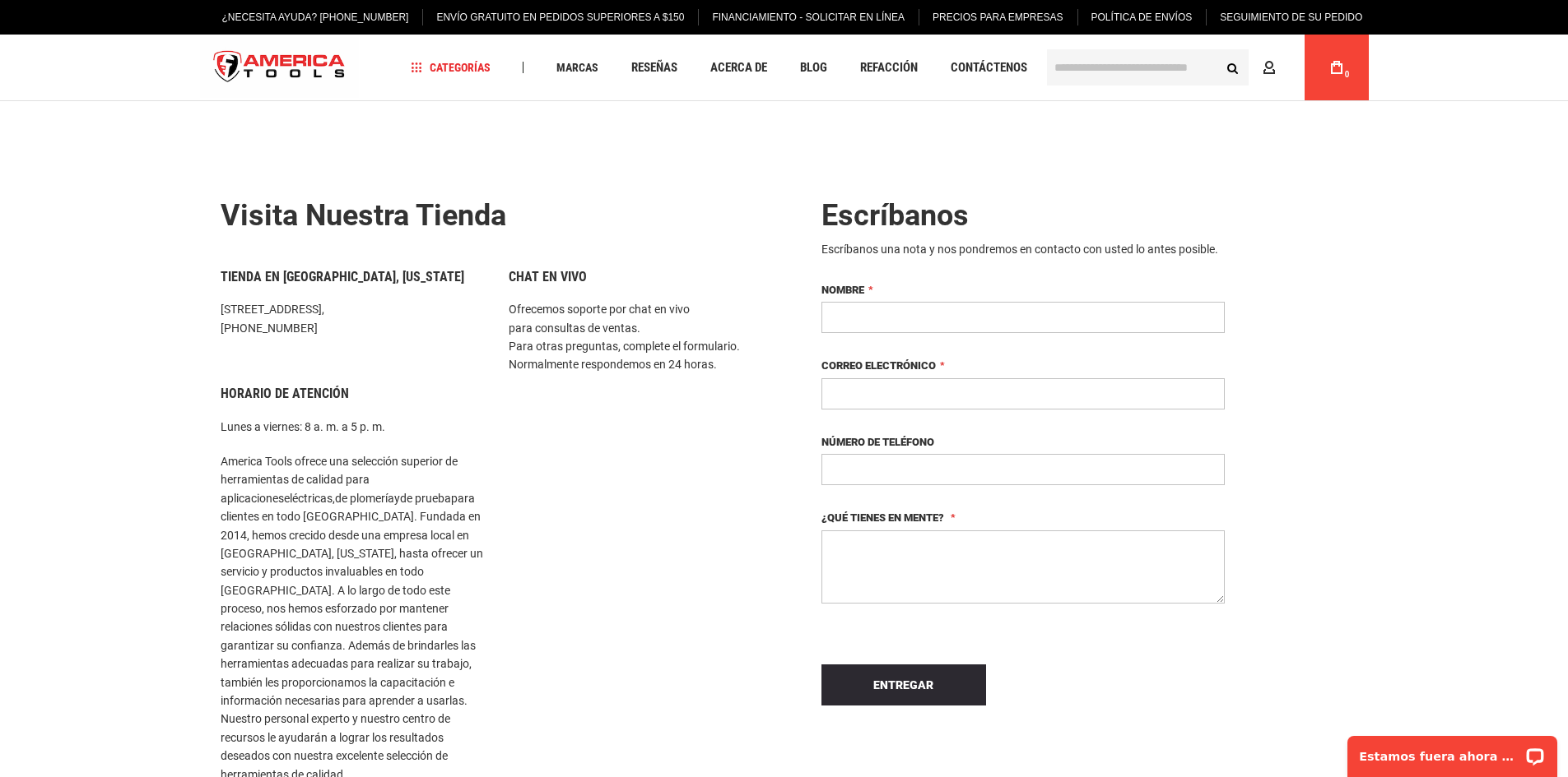
click at [977, 22] on font "Precios para empresas" at bounding box center [998, 18] width 131 height 12
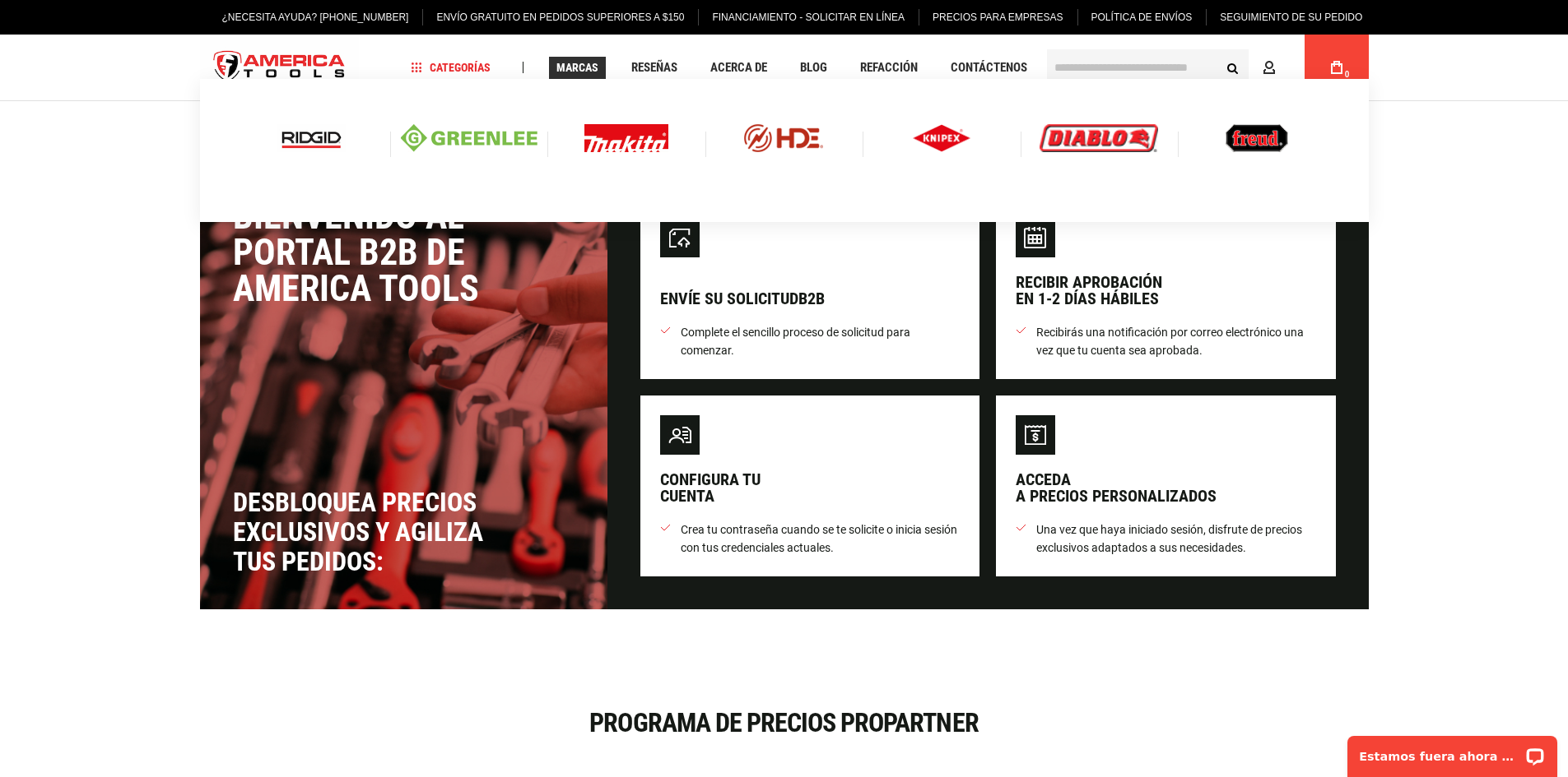
click at [611, 142] on img at bounding box center [627, 137] width 84 height 28
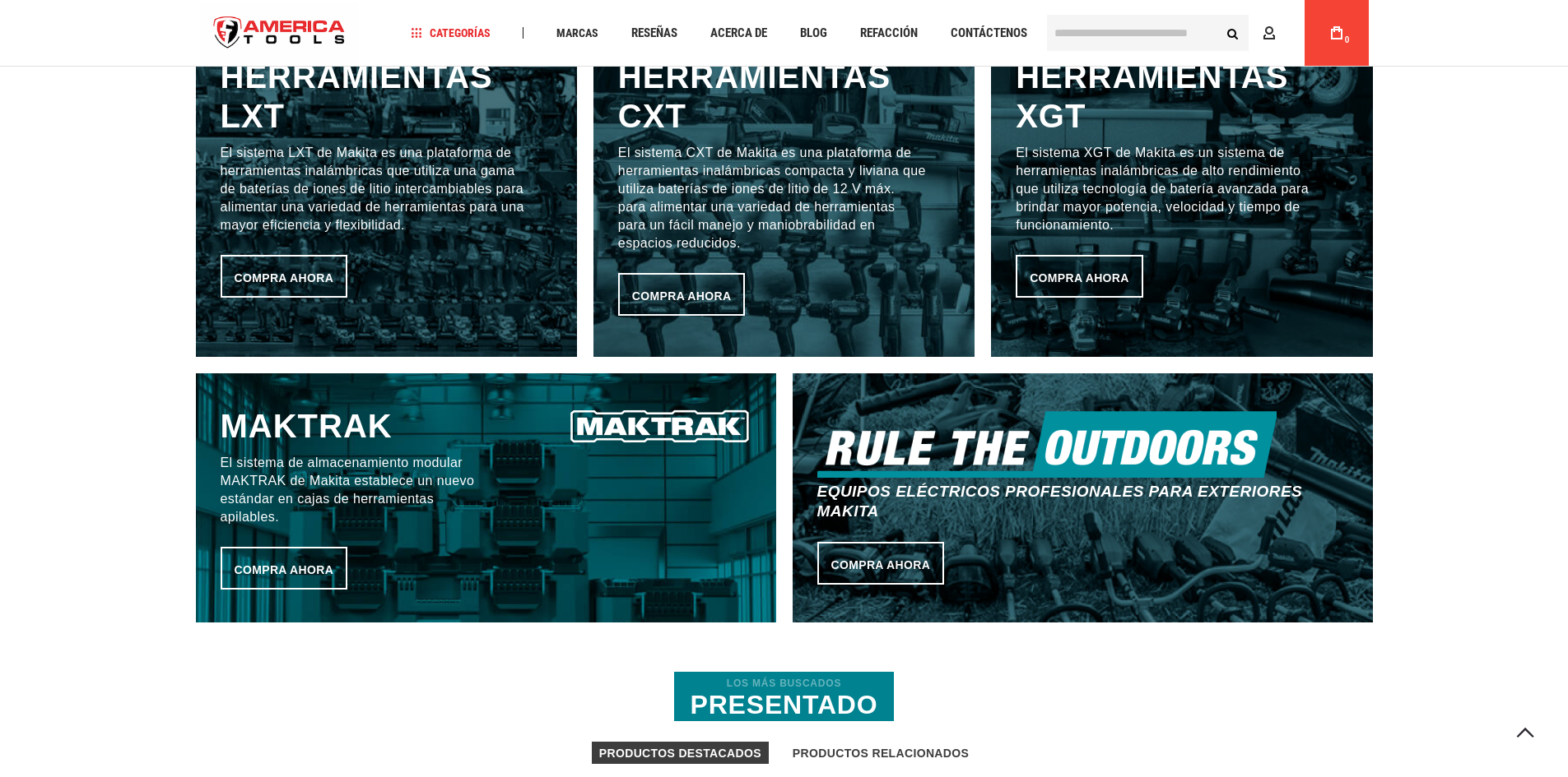
scroll to position [576, 0]
